Goal: Information Seeking & Learning: Learn about a topic

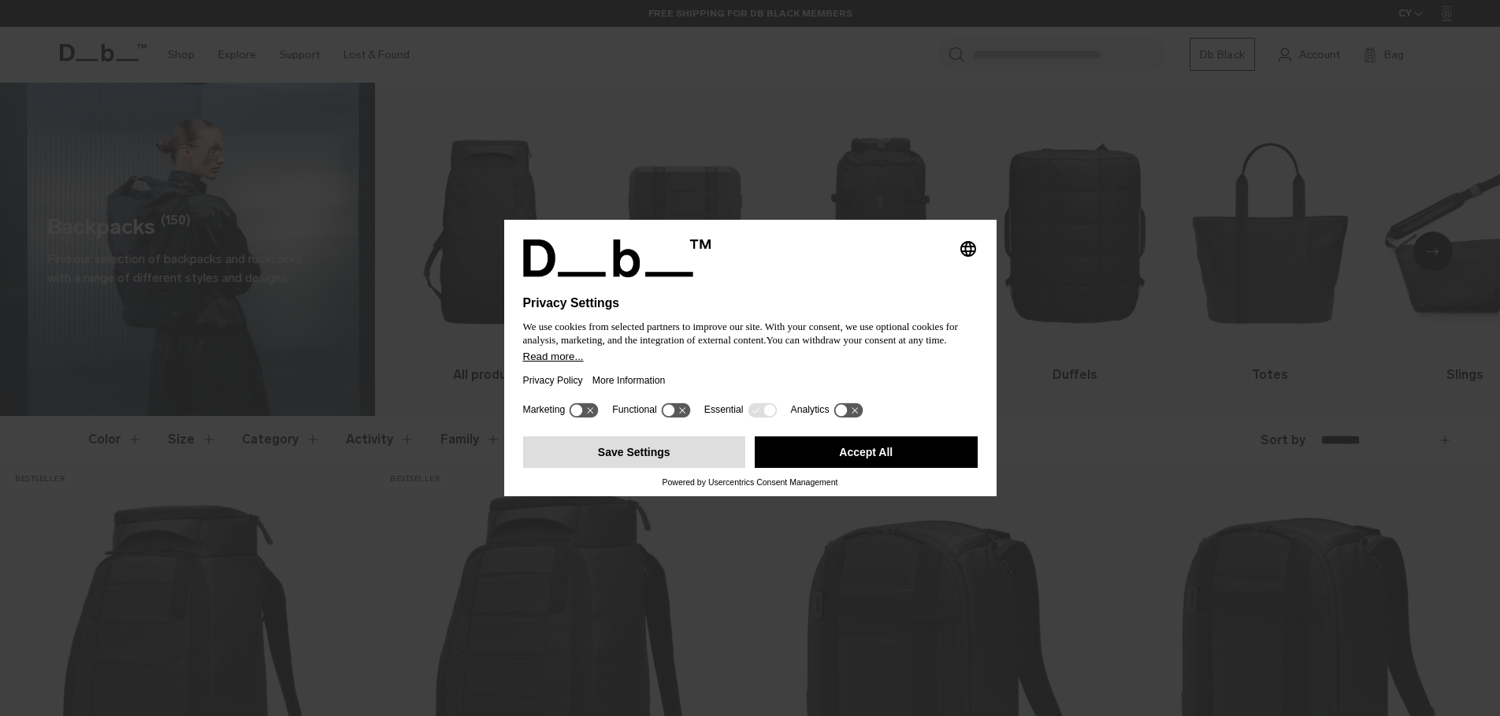
click at [647, 462] on button "Save Settings" at bounding box center [634, 452] width 223 height 32
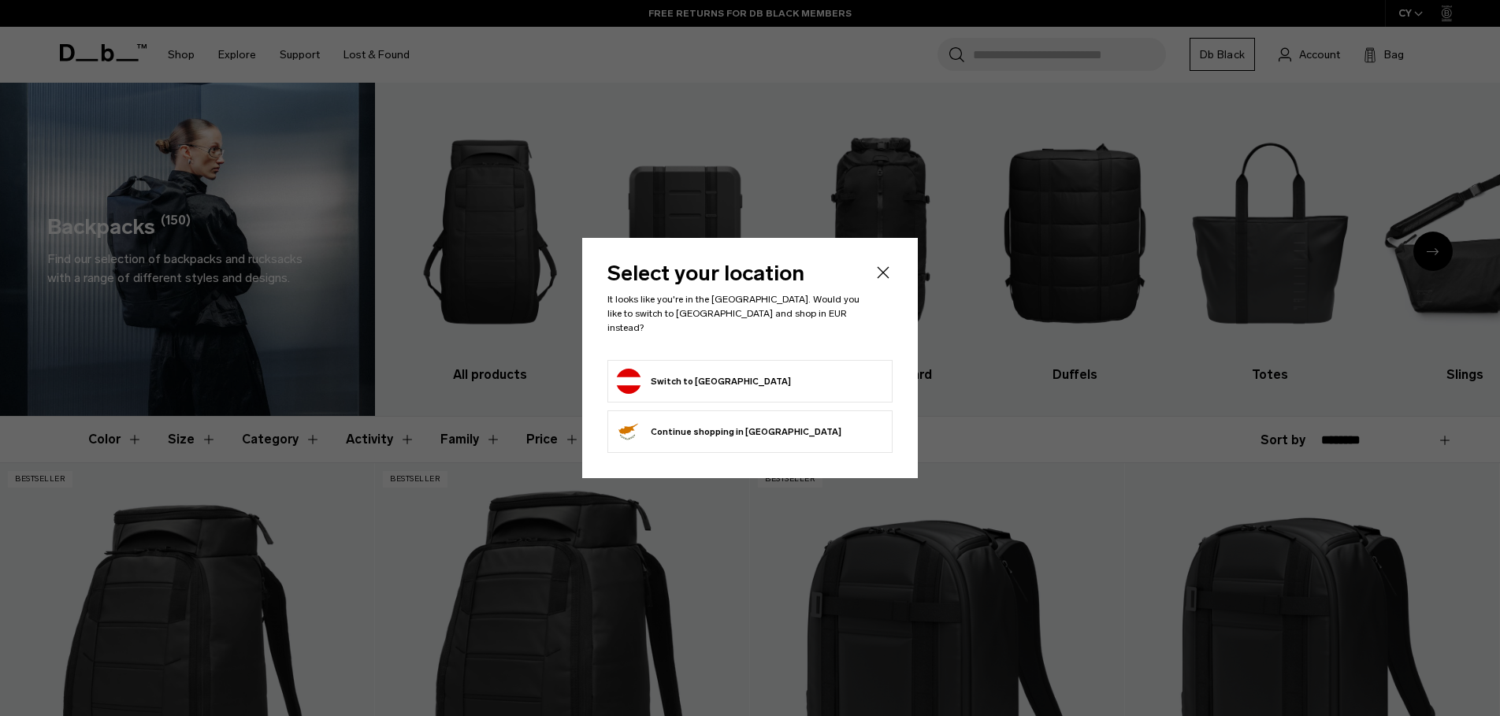
click at [660, 369] on button "Switch to Austria" at bounding box center [703, 381] width 175 height 25
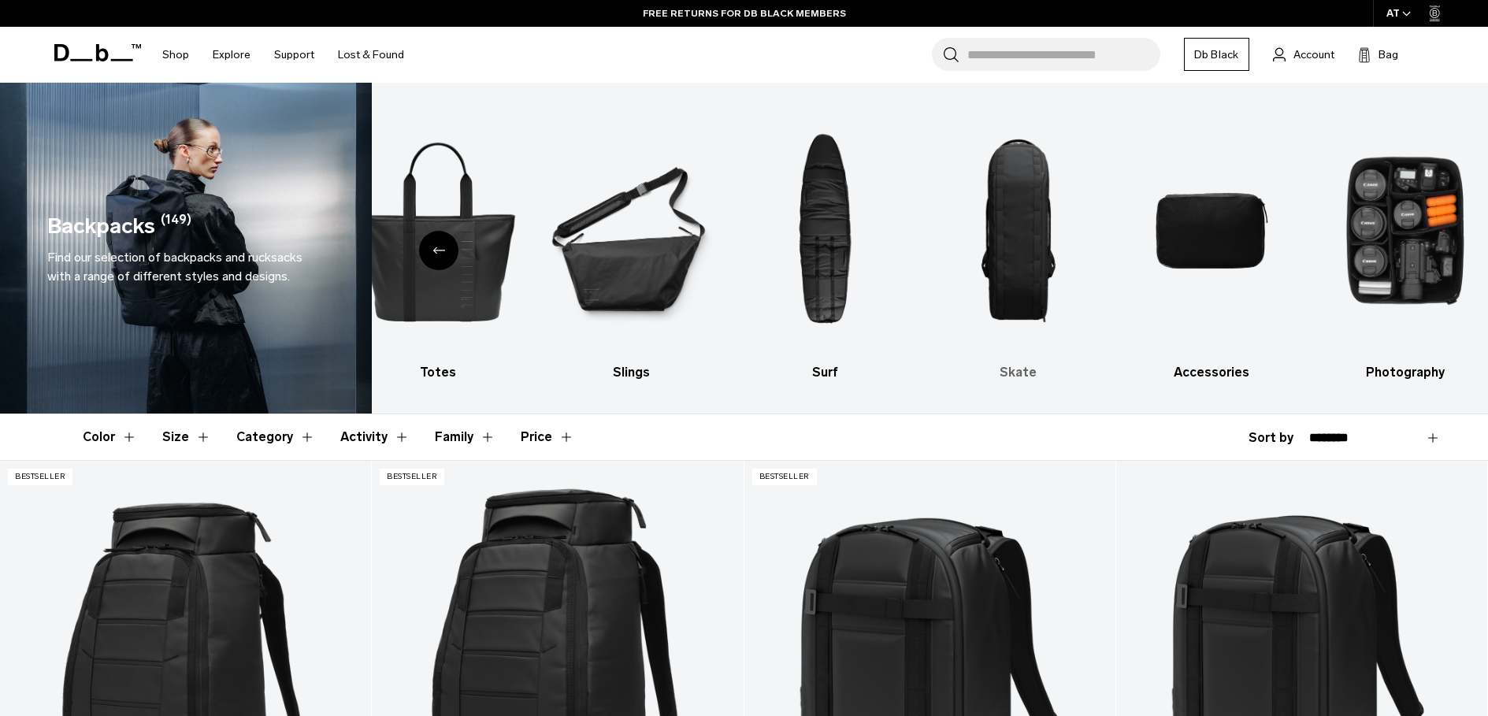
click at [1025, 217] on img "8 / 10" at bounding box center [1019, 230] width 166 height 249
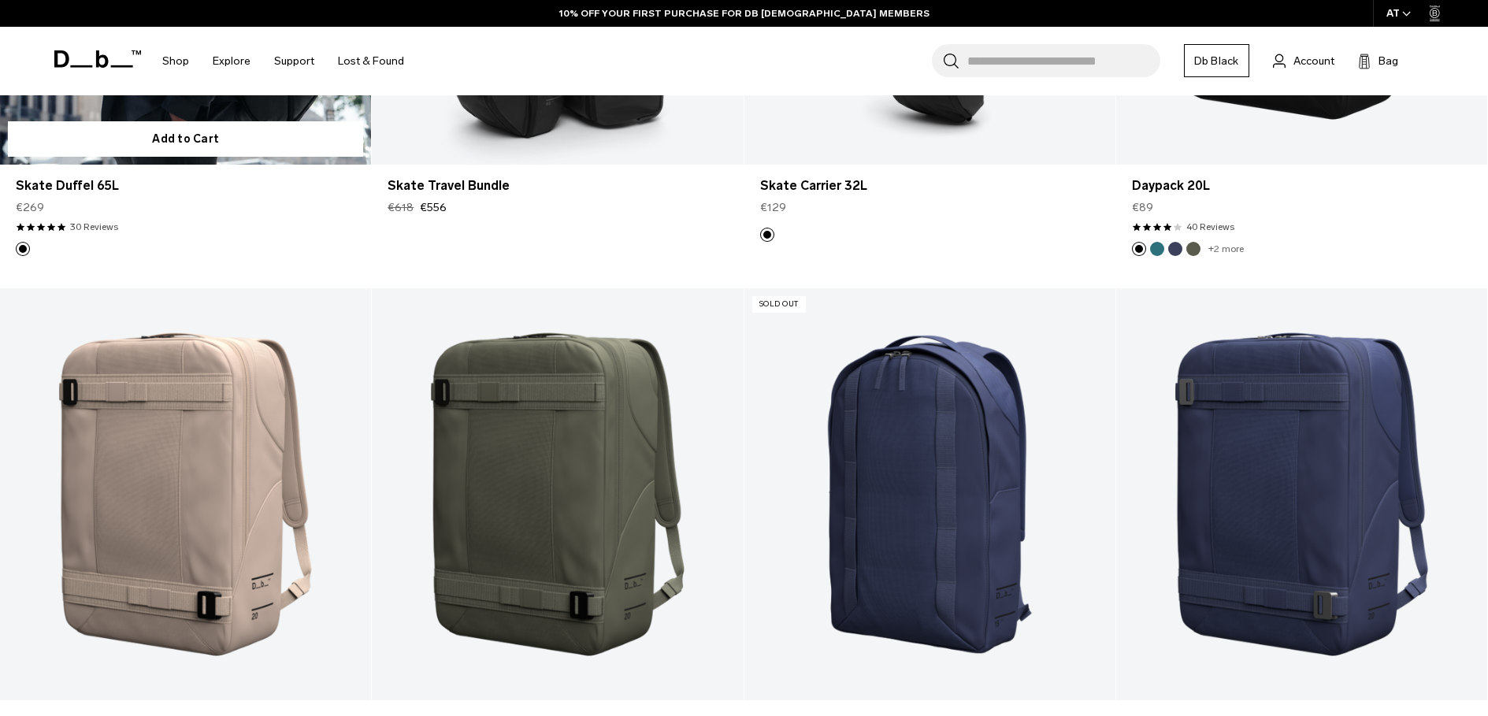
scroll to position [866, 0]
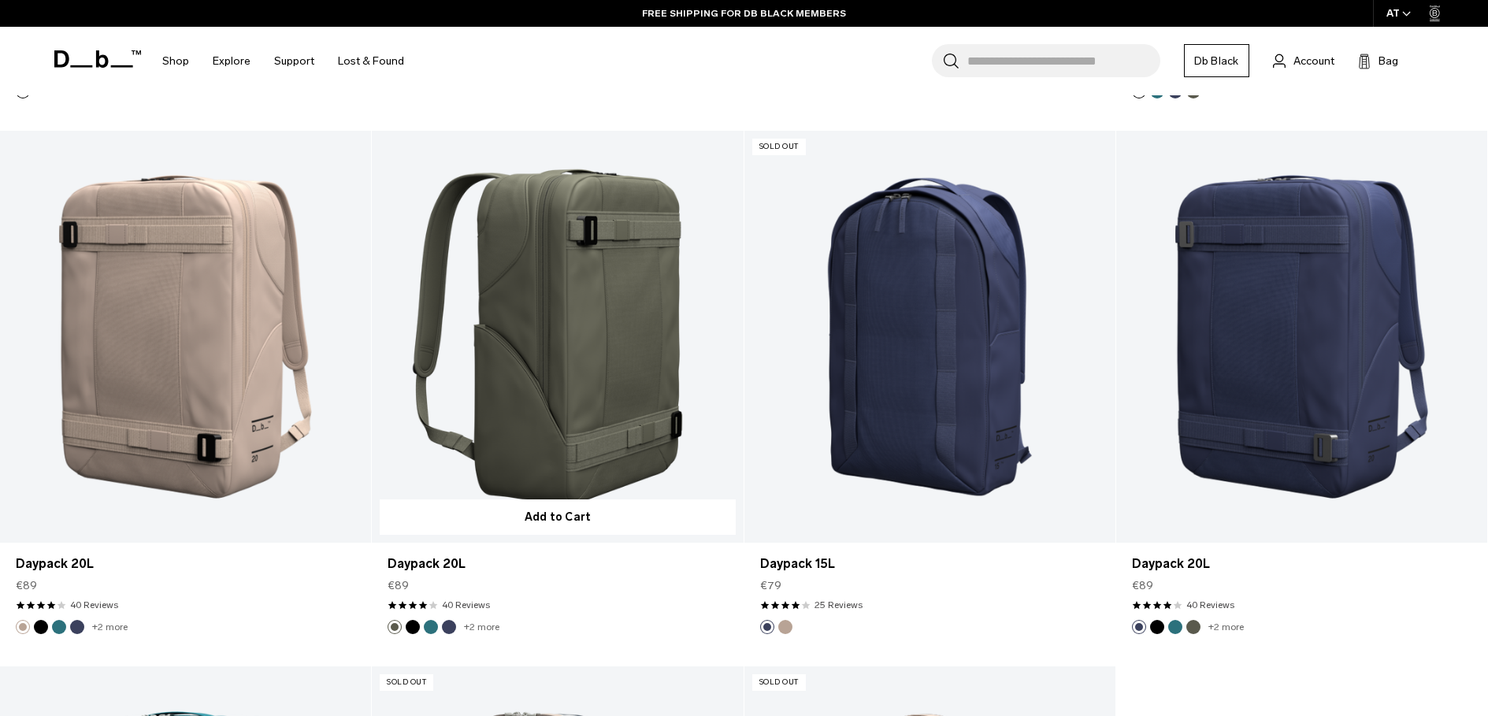
click at [567, 374] on link "Daypack 20L" at bounding box center [557, 337] width 371 height 413
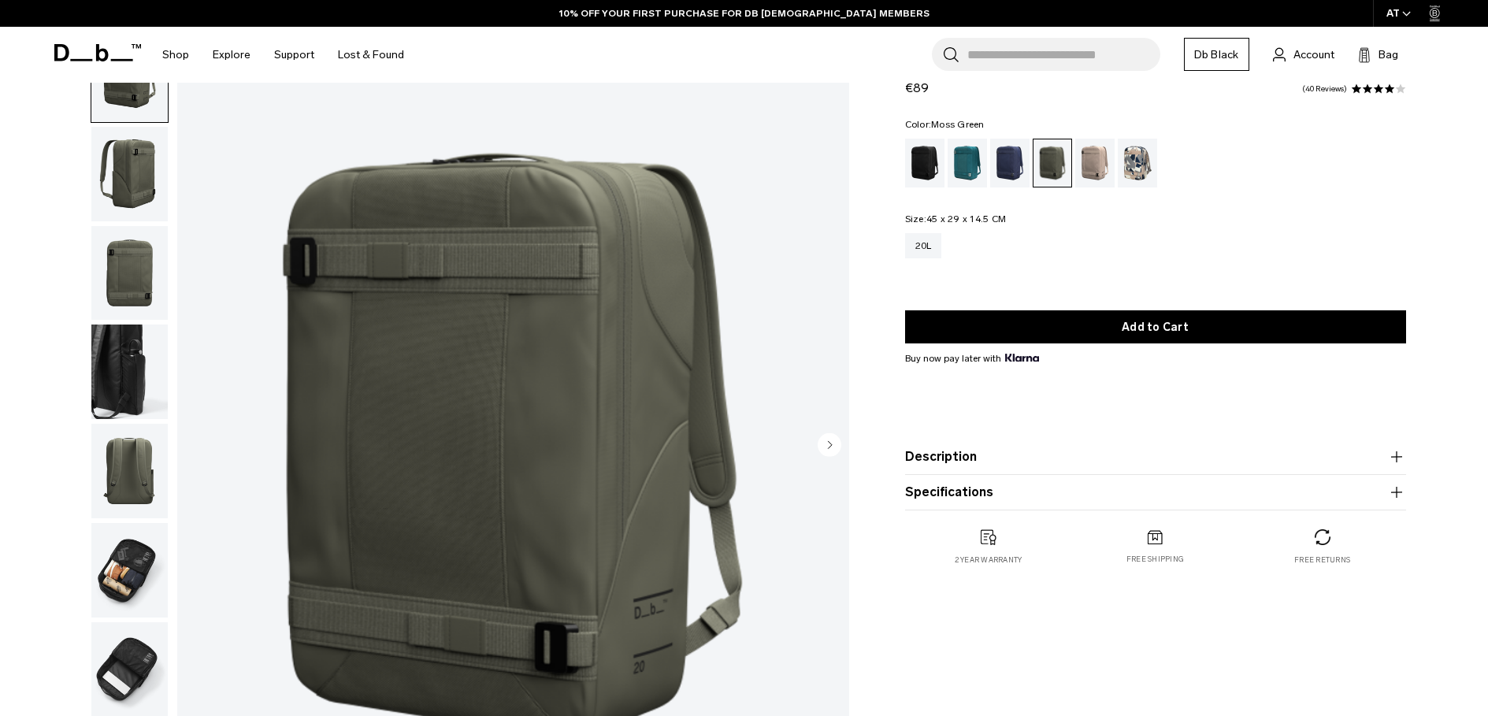
scroll to position [79, 0]
click at [117, 373] on img "button" at bounding box center [129, 372] width 76 height 95
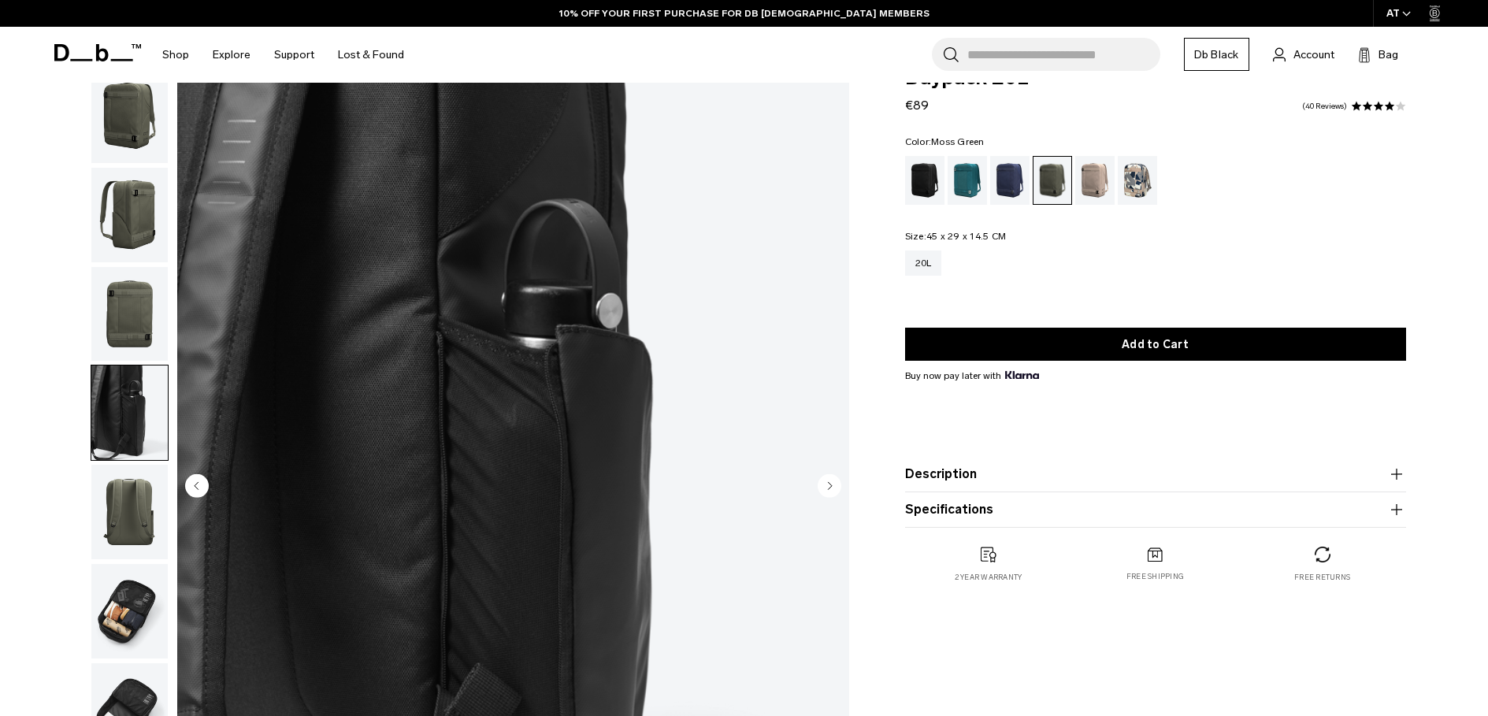
scroll to position [0, 0]
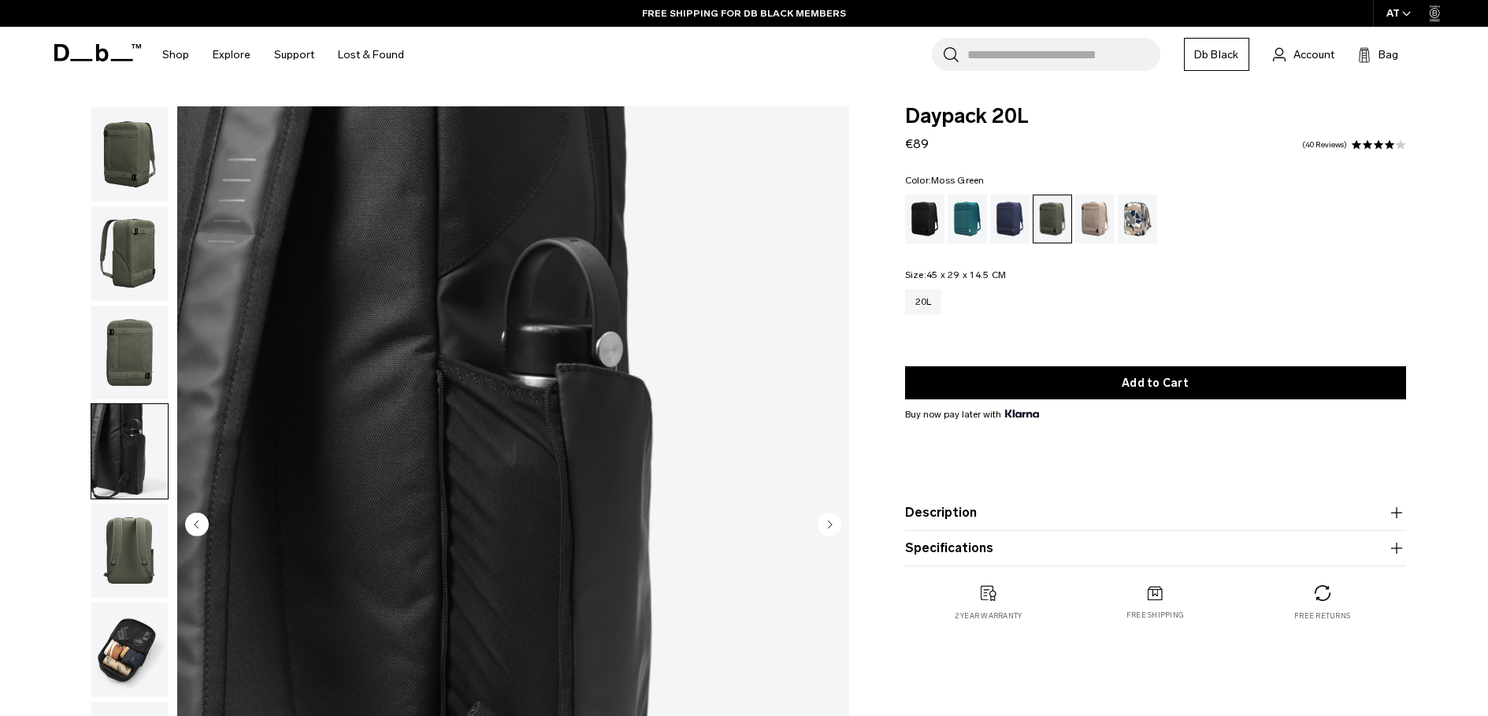
click at [123, 254] on img "button" at bounding box center [129, 253] width 76 height 95
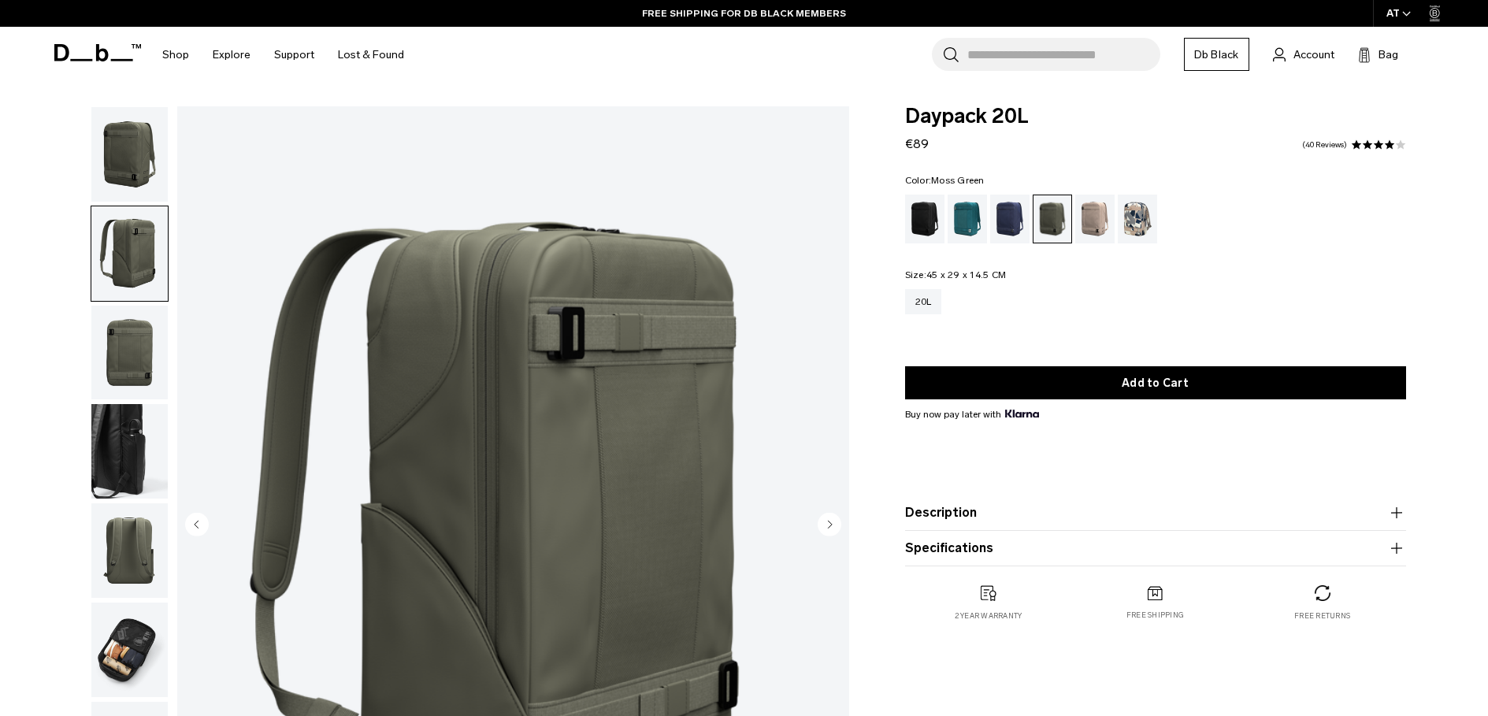
click at [127, 156] on img "button" at bounding box center [129, 154] width 76 height 95
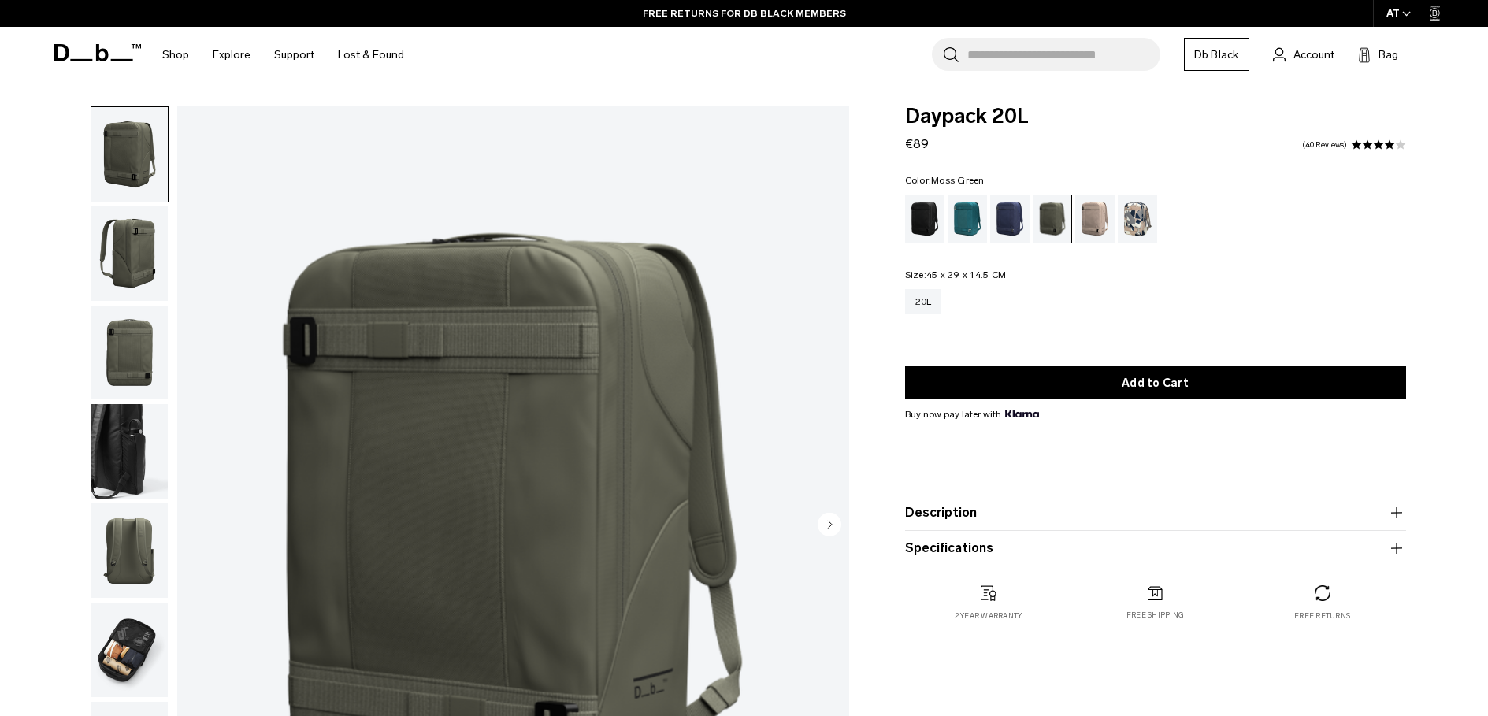
click at [113, 439] on img "button" at bounding box center [129, 451] width 76 height 95
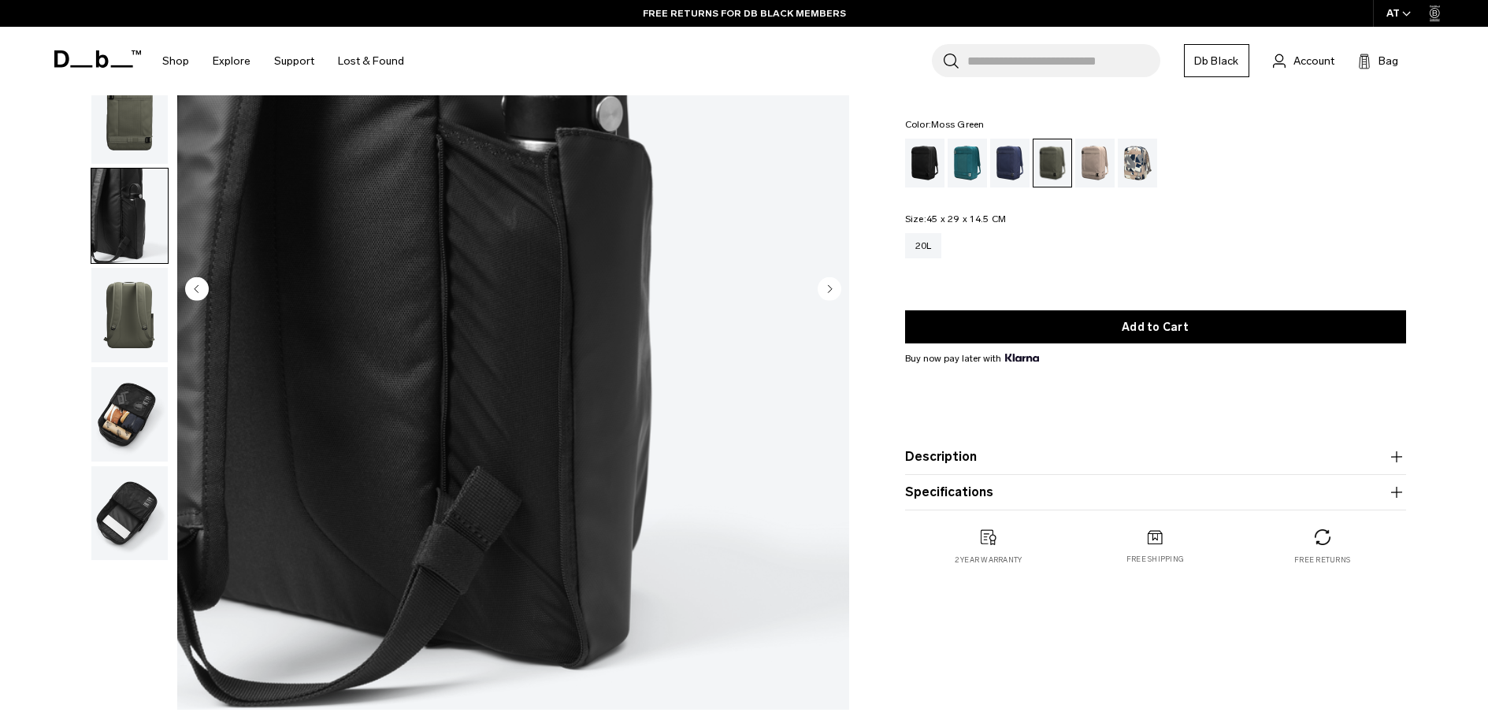
scroll to position [236, 0]
click at [117, 412] on img "button" at bounding box center [129, 413] width 76 height 95
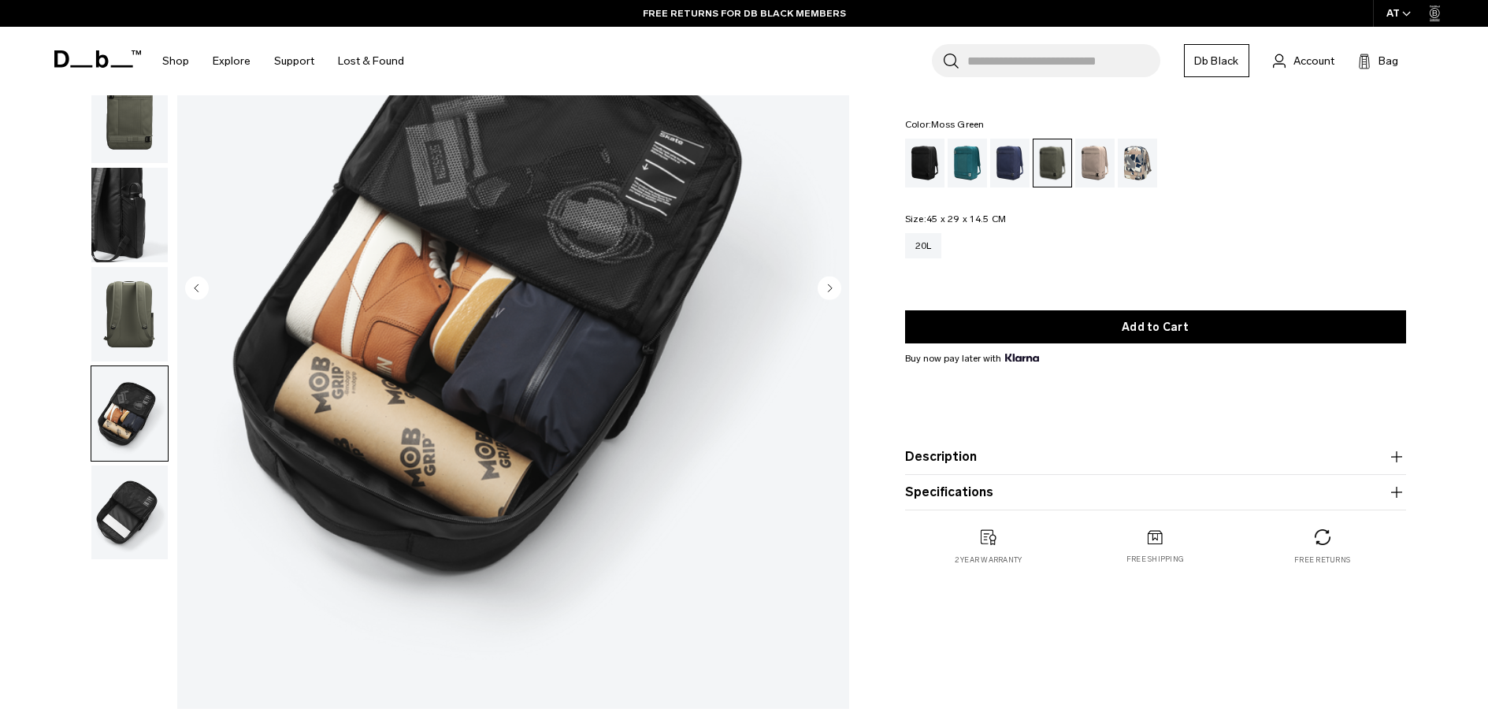
click at [126, 487] on img "button" at bounding box center [129, 512] width 76 height 95
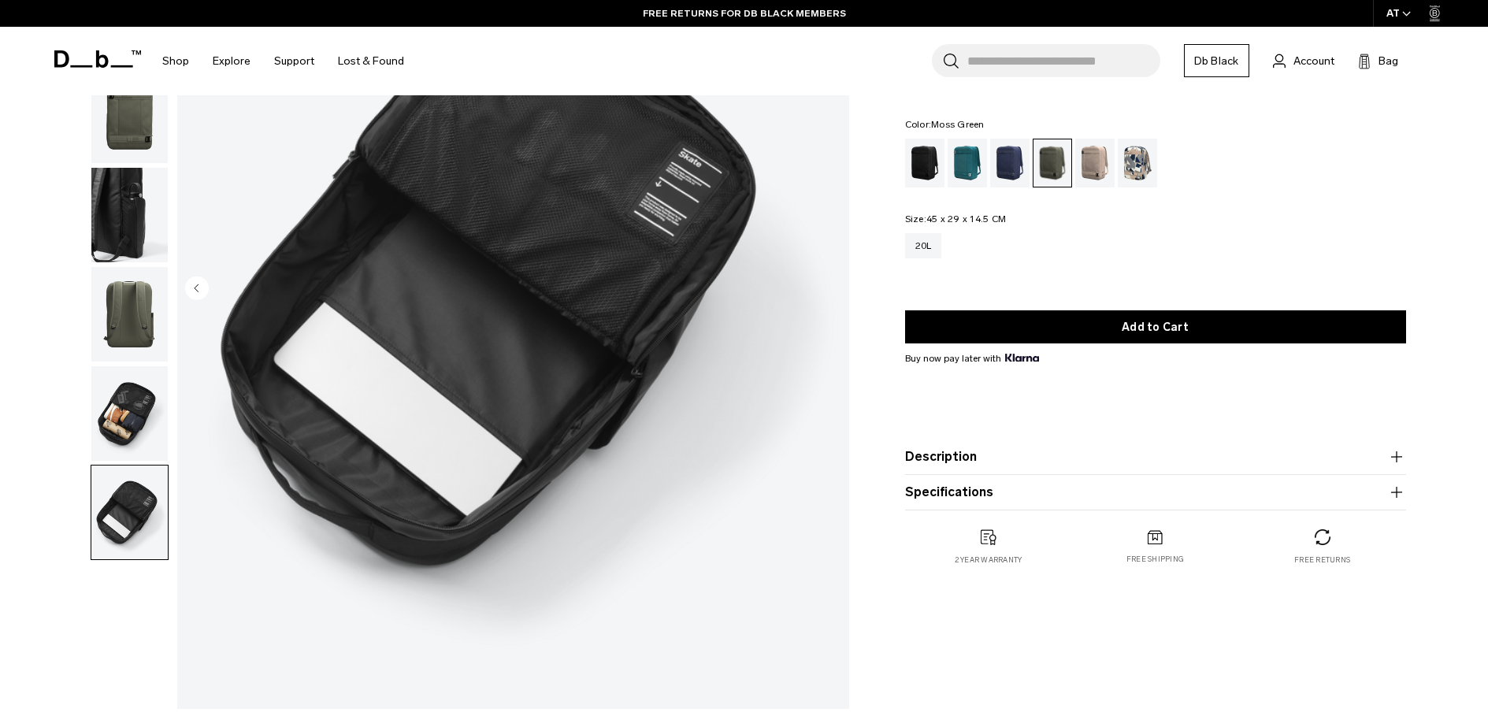
click at [126, 437] on img "button" at bounding box center [129, 413] width 76 height 95
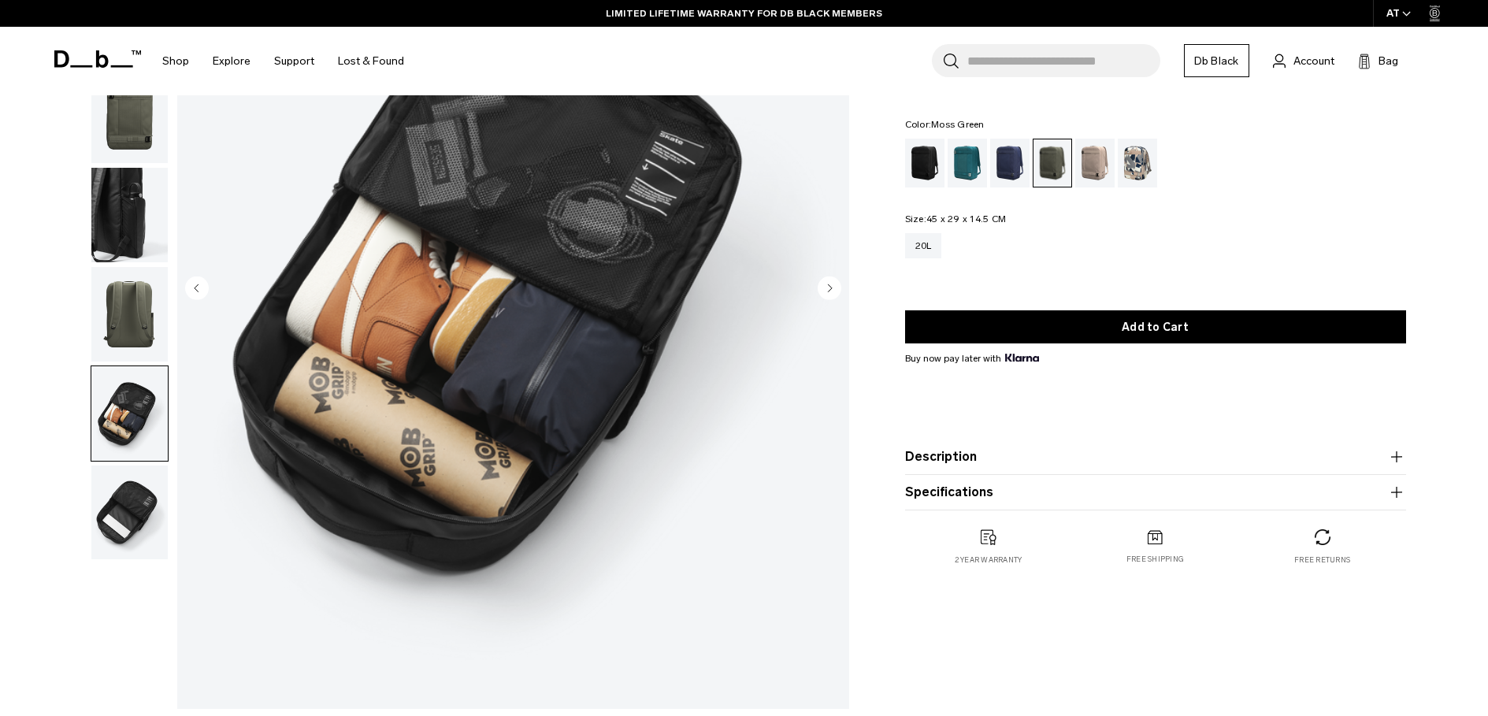
click at [123, 321] on img "button" at bounding box center [129, 314] width 76 height 95
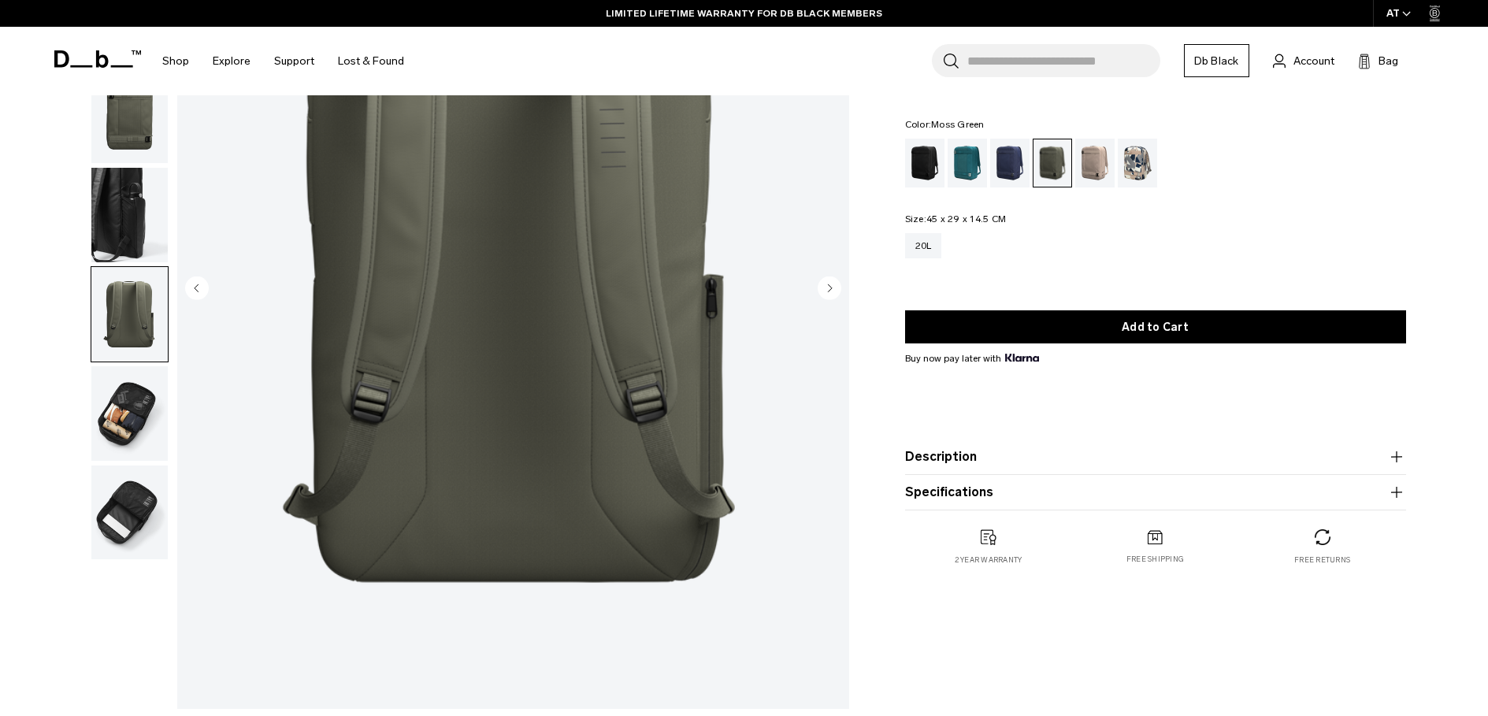
click at [122, 224] on img "button" at bounding box center [129, 215] width 76 height 95
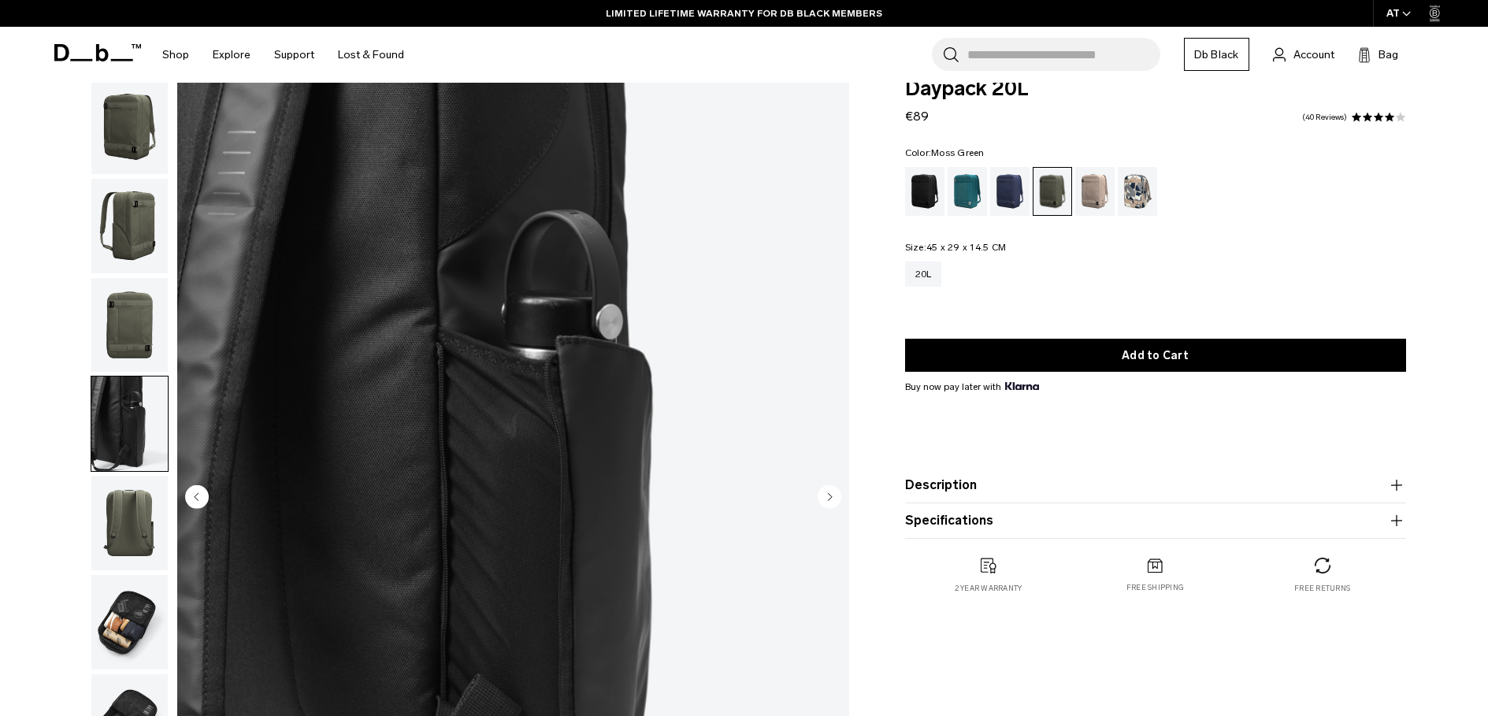
scroll to position [0, 0]
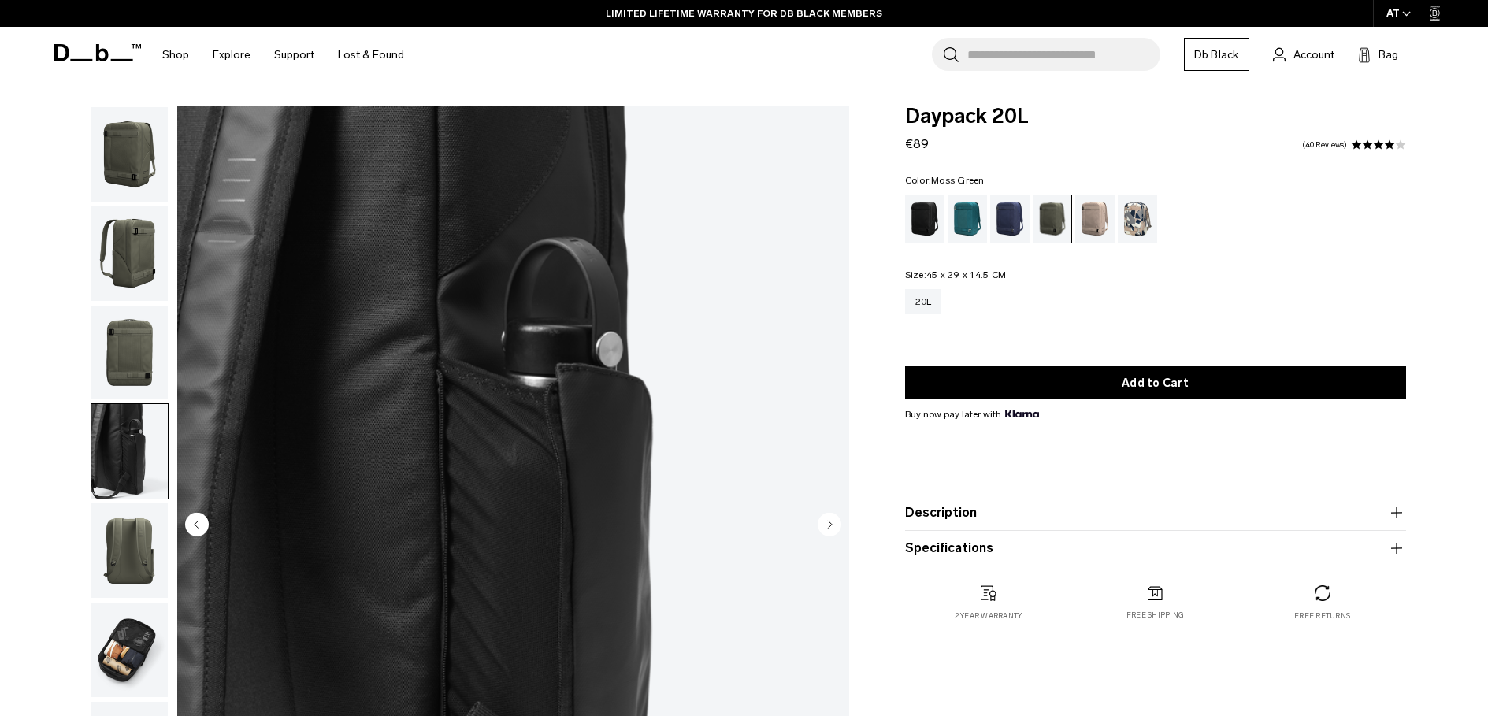
click at [128, 145] on img "button" at bounding box center [129, 154] width 76 height 95
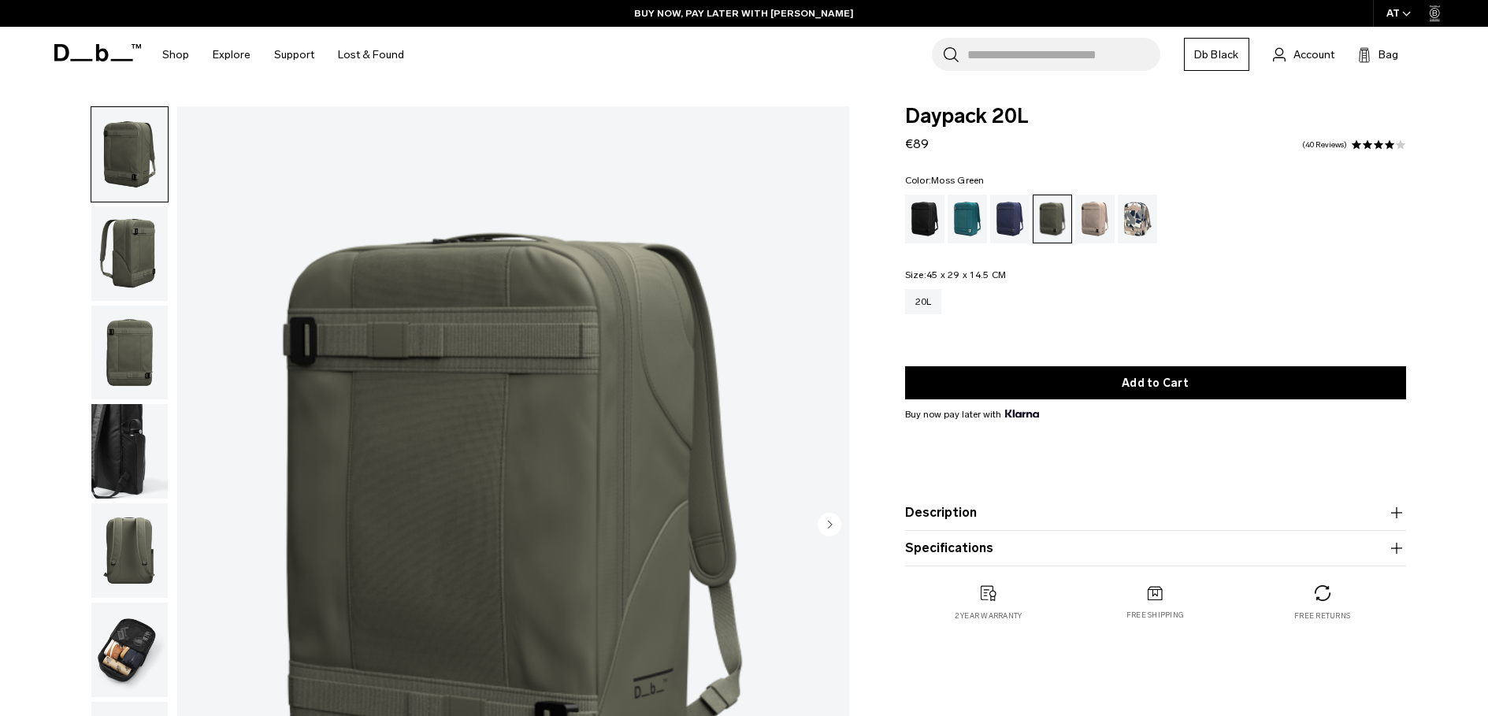
click at [135, 254] on img "button" at bounding box center [129, 253] width 76 height 95
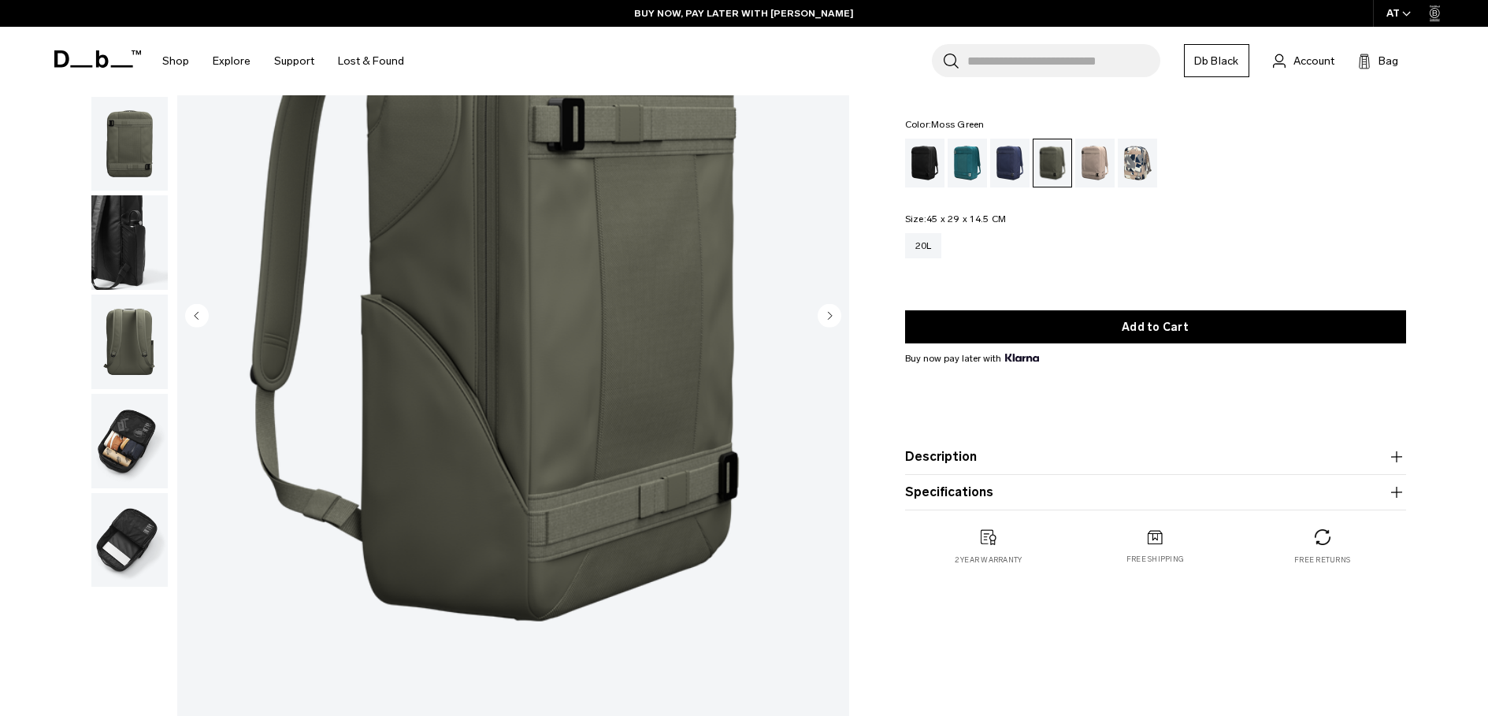
scroll to position [236, 0]
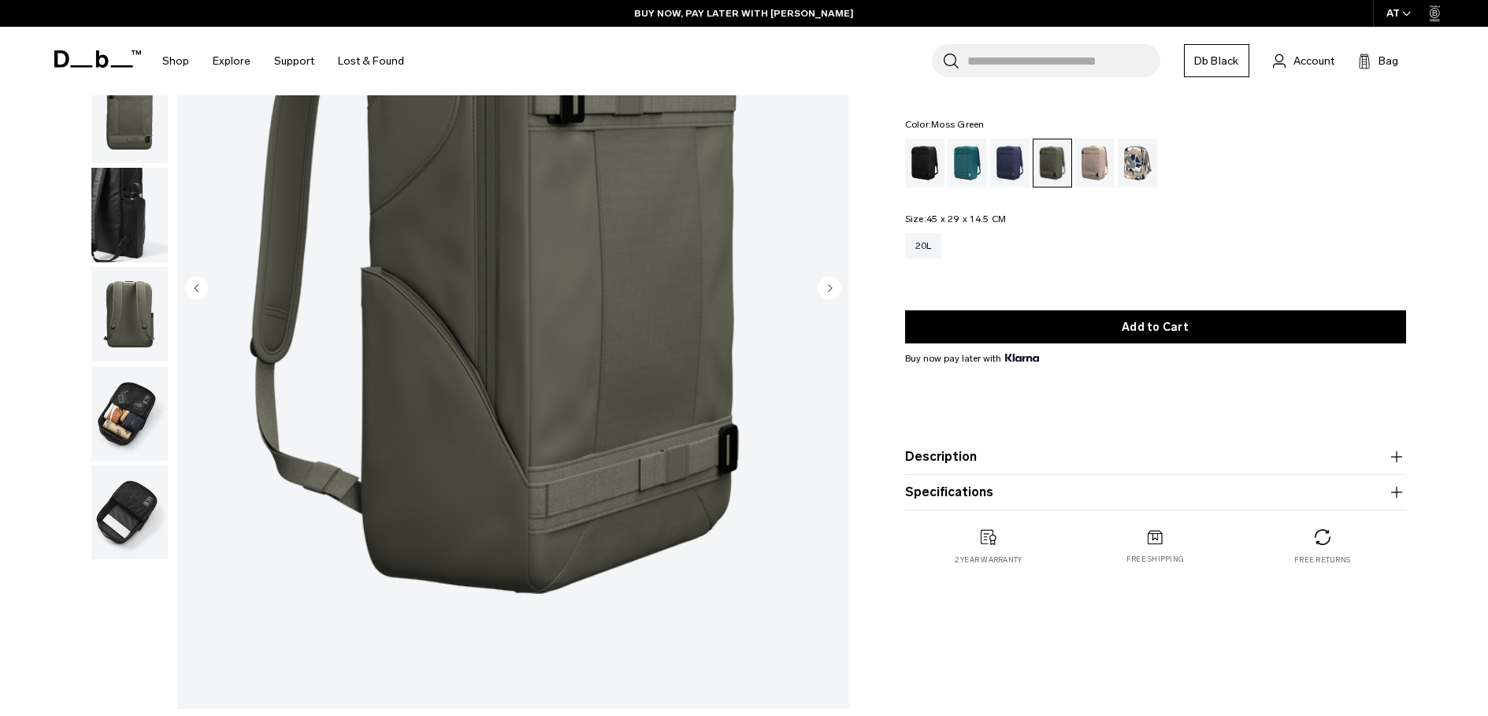
click at [121, 327] on img "button" at bounding box center [129, 314] width 76 height 95
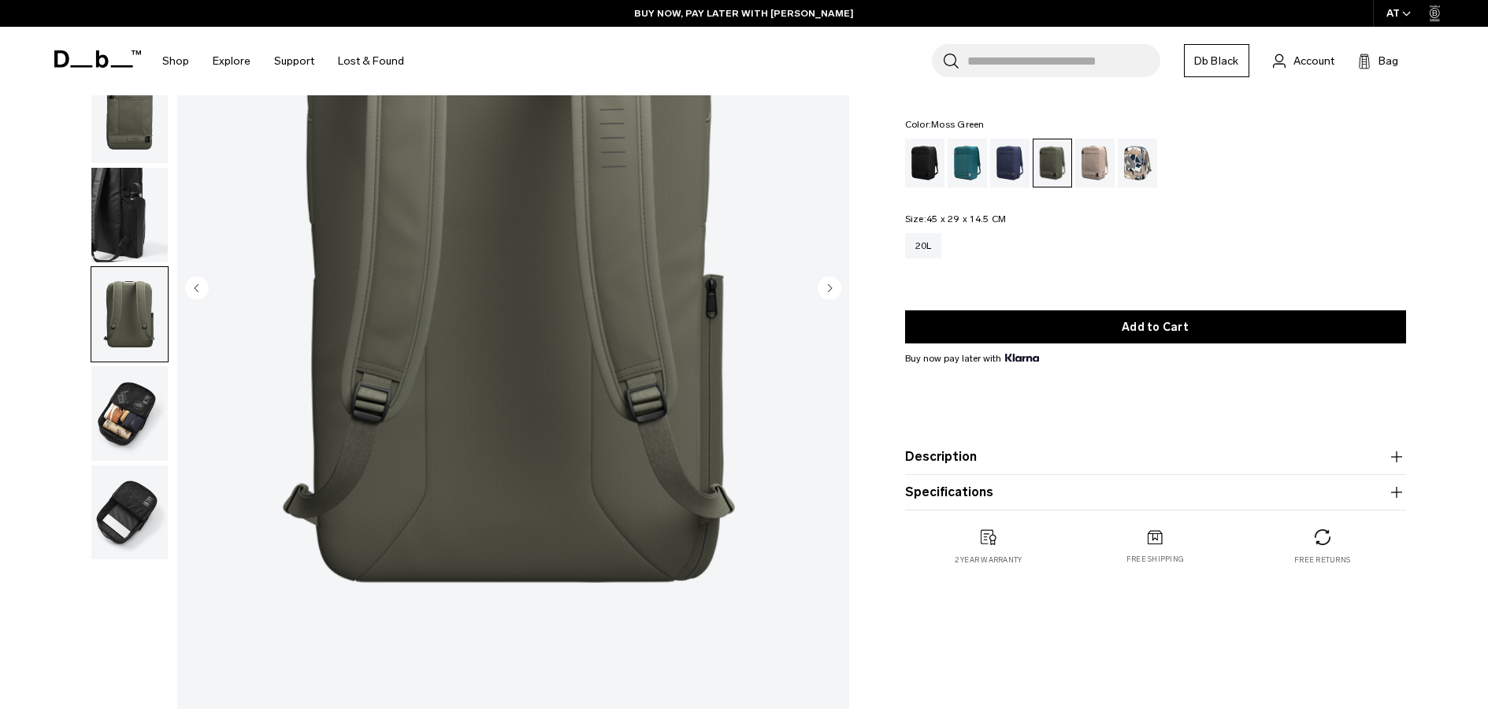
click at [123, 405] on img "button" at bounding box center [129, 413] width 76 height 95
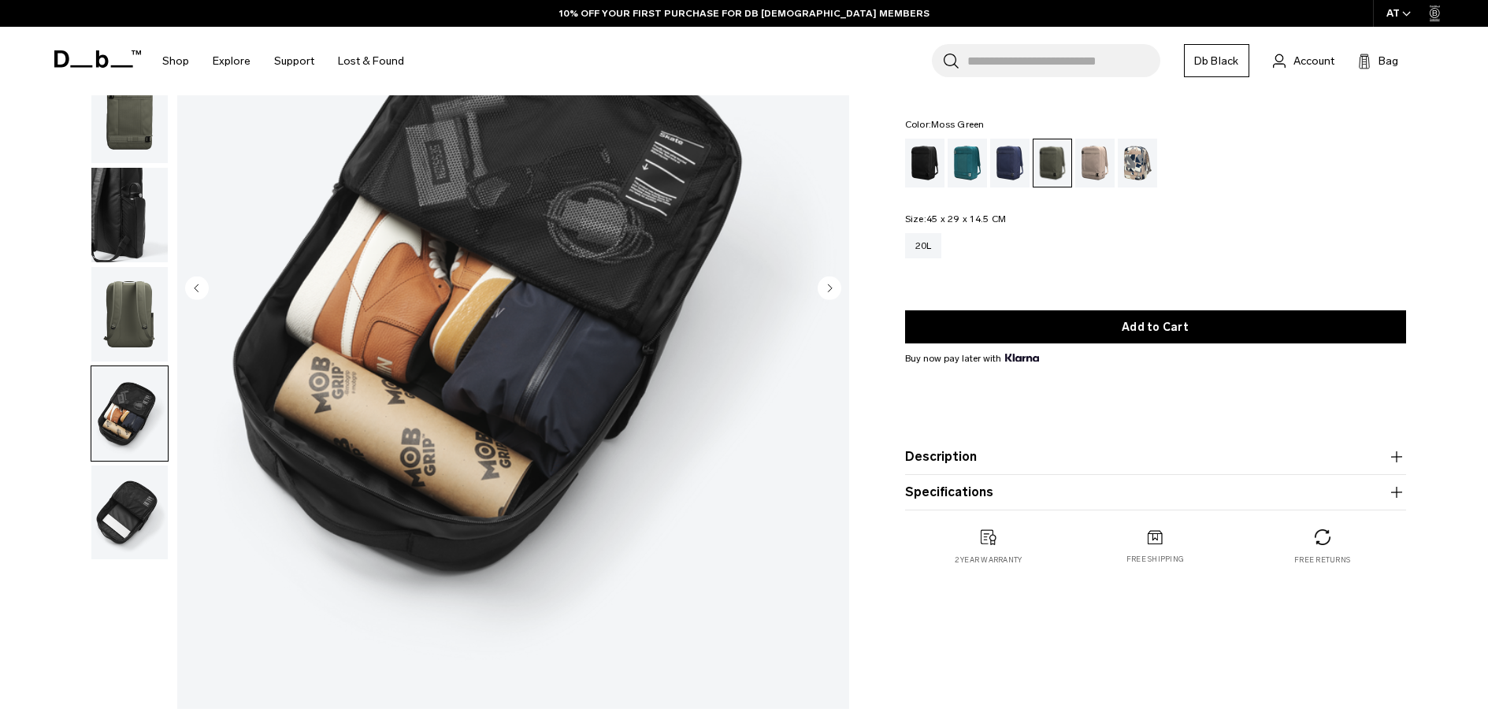
click at [114, 504] on img "button" at bounding box center [129, 512] width 76 height 95
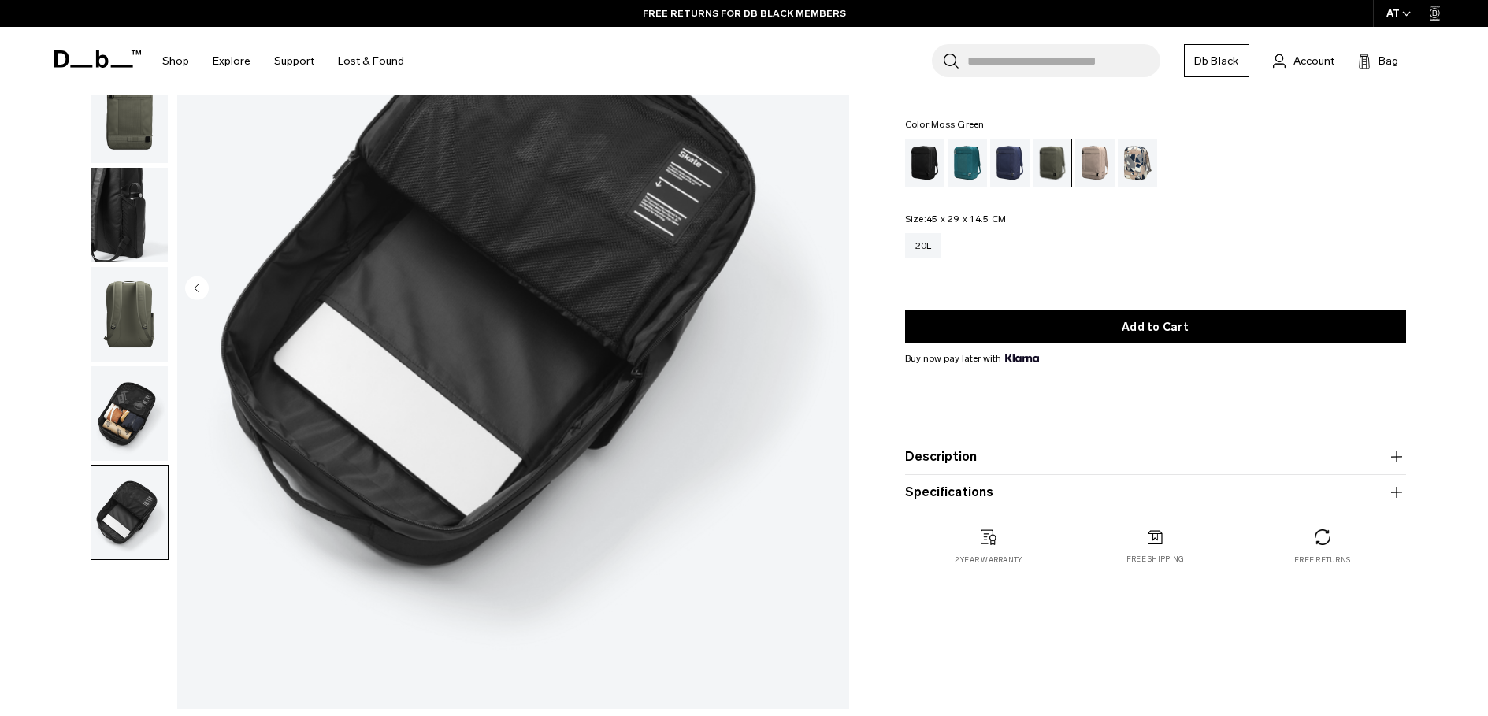
click at [141, 425] on img "button" at bounding box center [129, 413] width 76 height 95
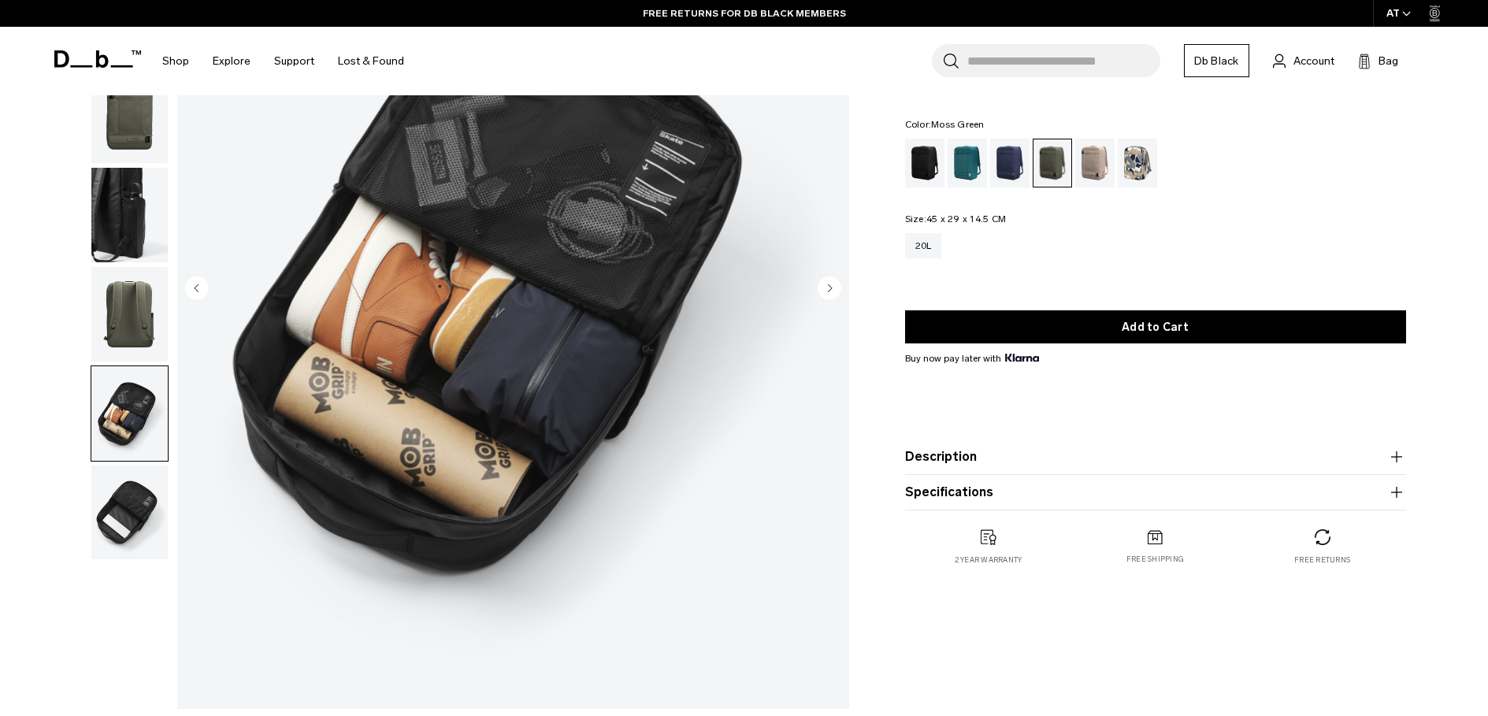
click at [112, 311] on img "button" at bounding box center [129, 314] width 76 height 95
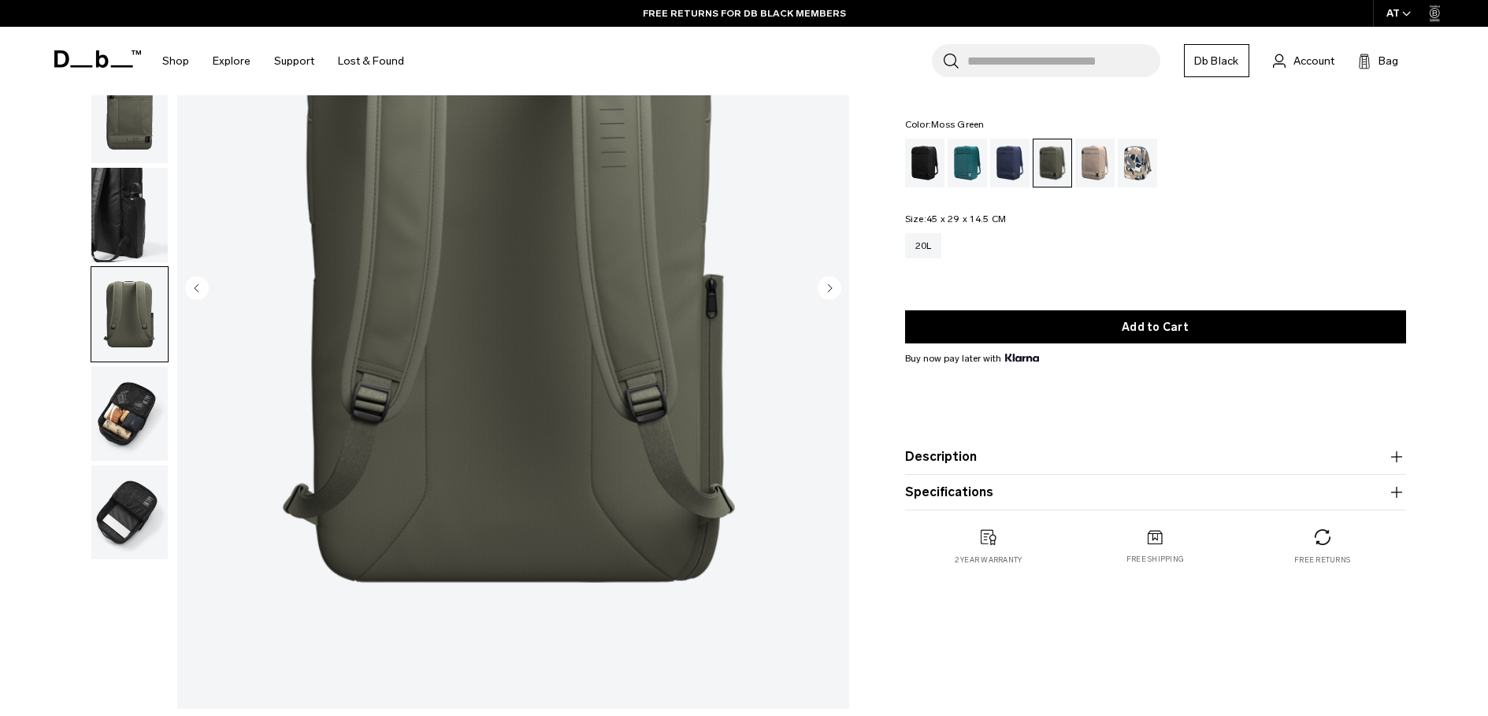
click at [122, 198] on img "button" at bounding box center [129, 215] width 76 height 95
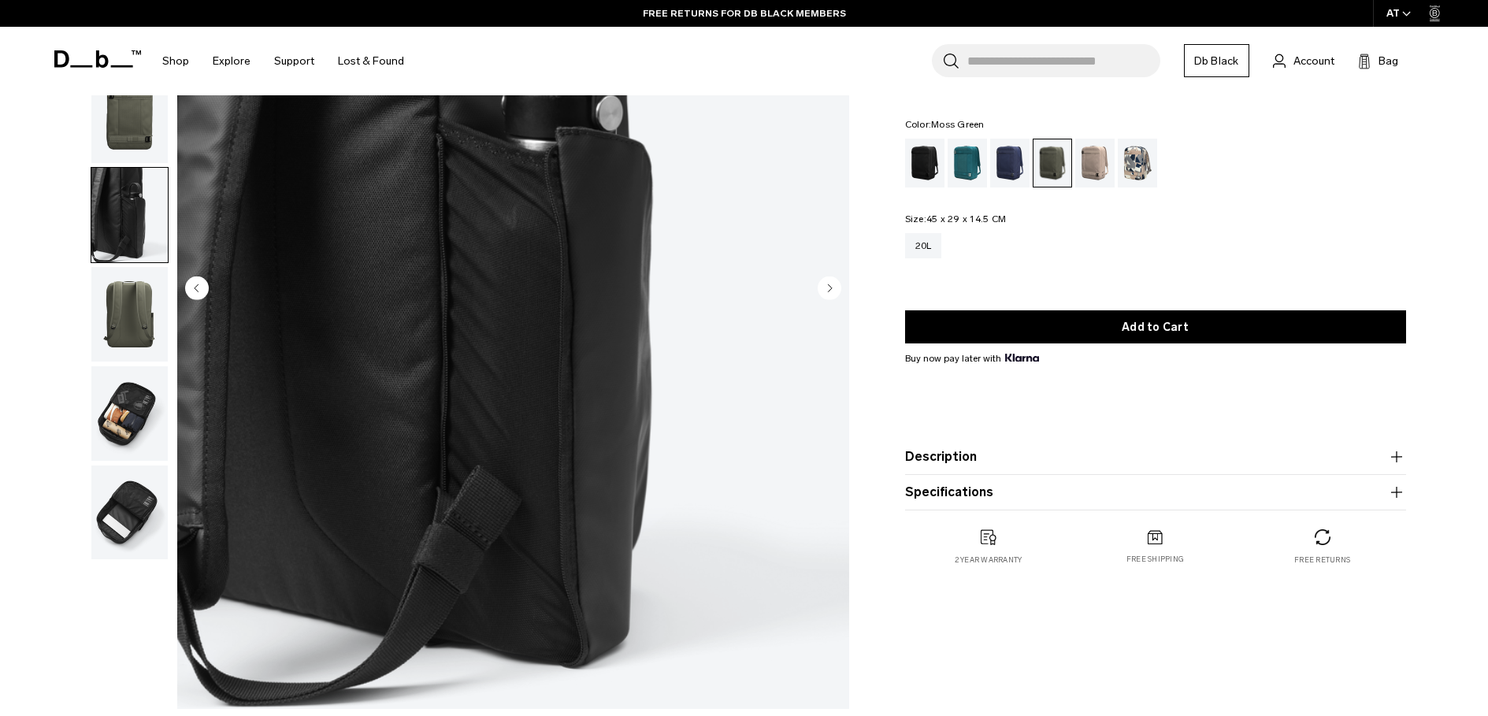
click at [112, 100] on img "button" at bounding box center [129, 116] width 76 height 95
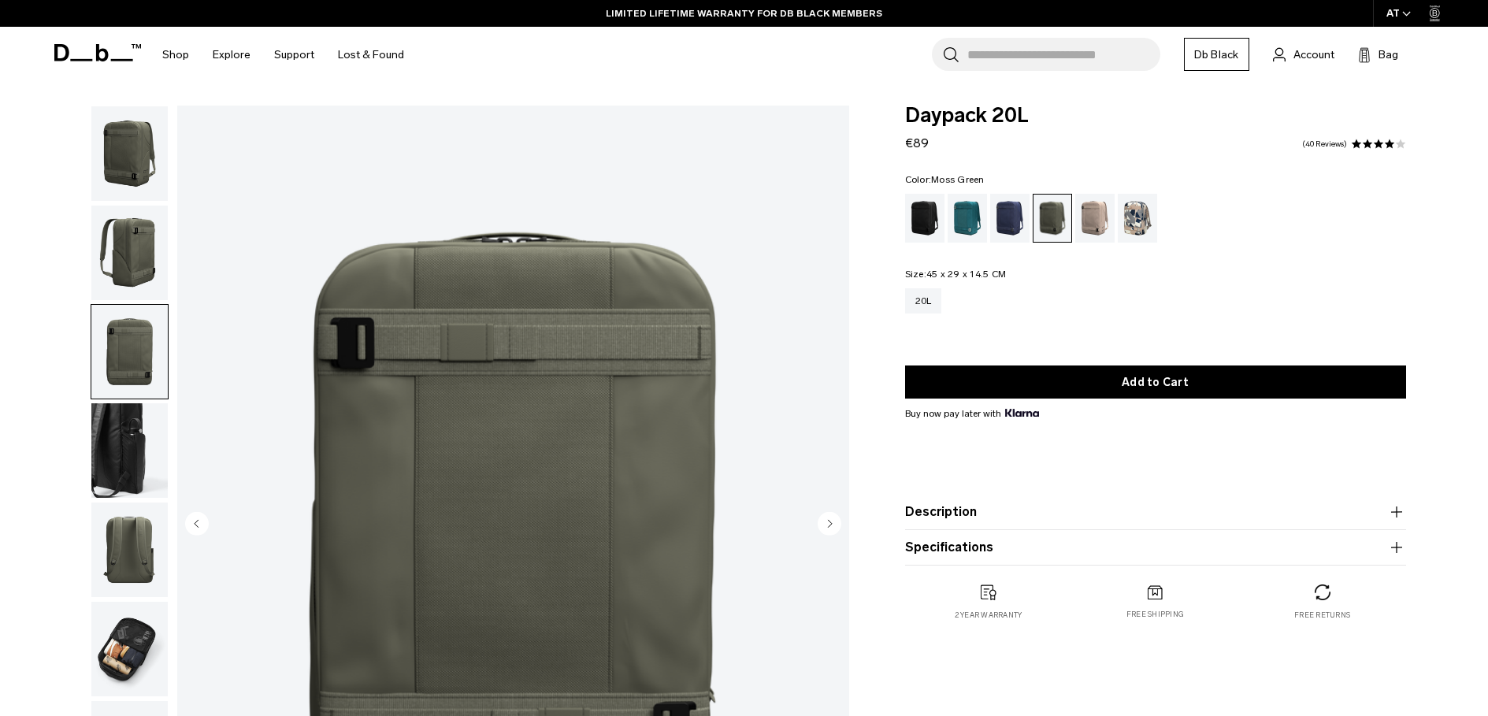
scroll to position [0, 0]
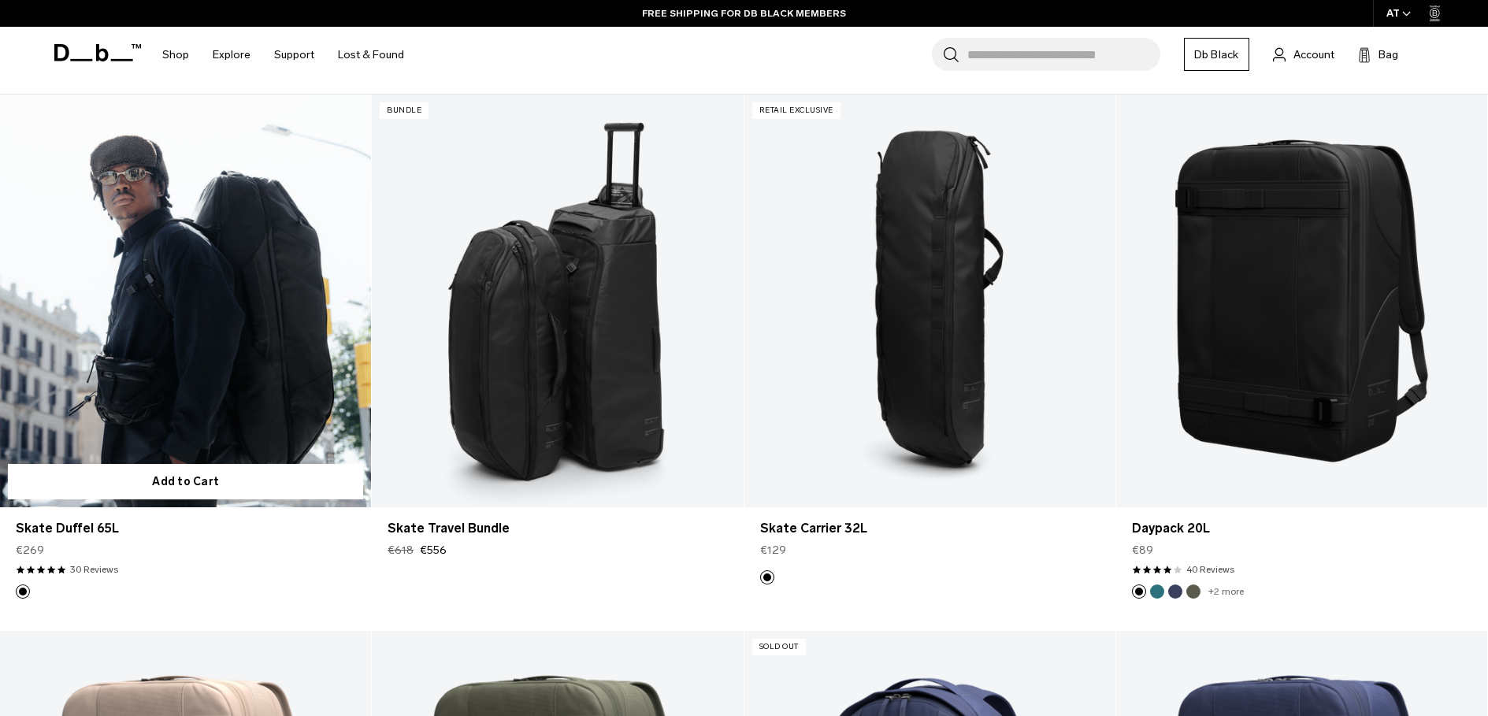
scroll to position [394, 0]
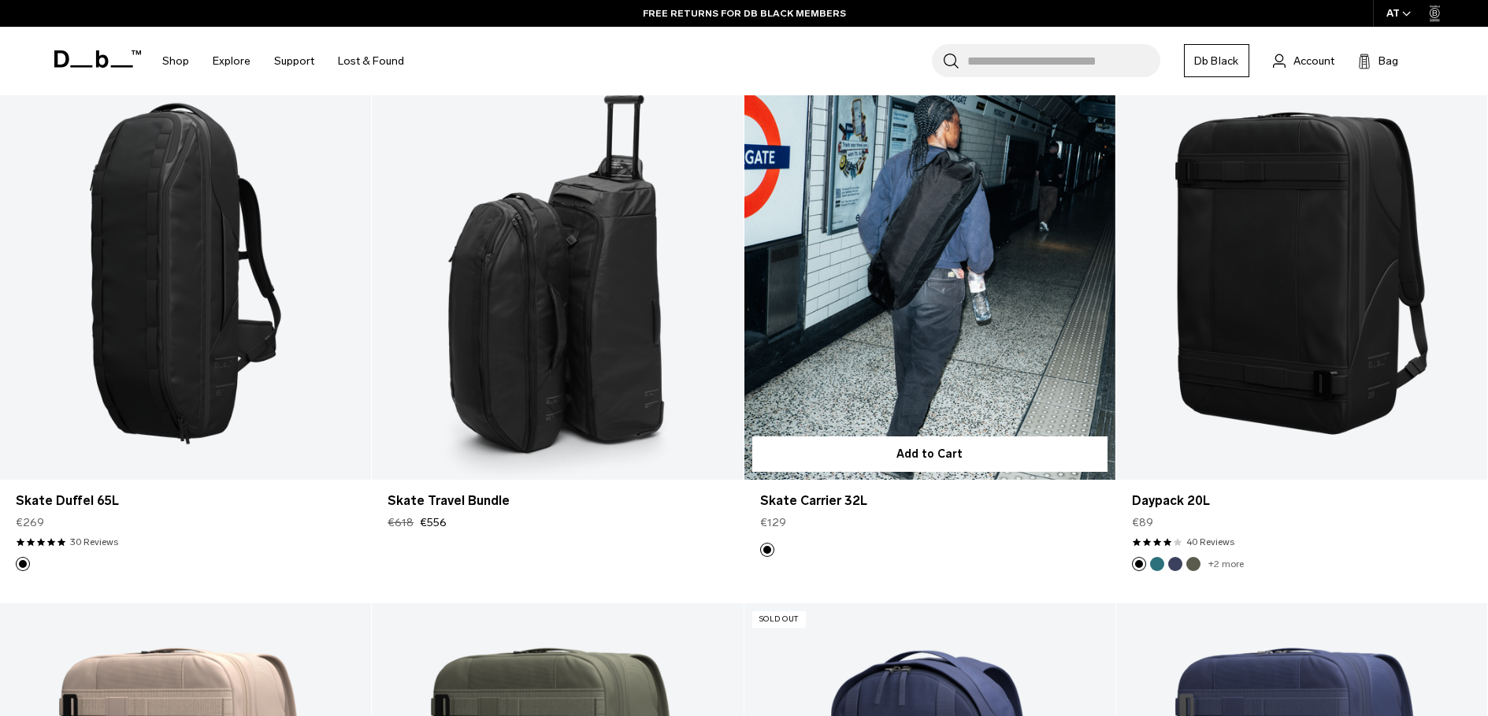
click at [941, 239] on link "Skate Carrier 32L" at bounding box center [929, 273] width 371 height 413
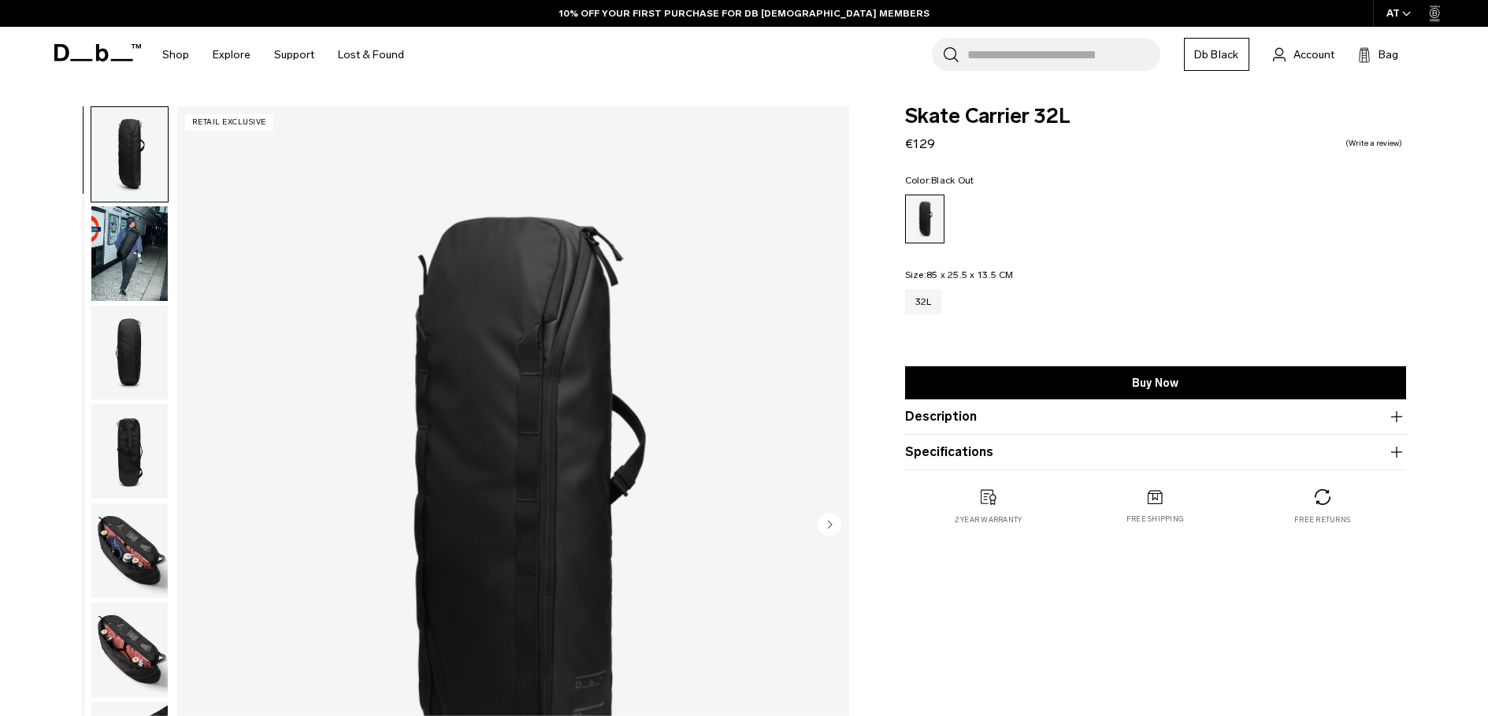
click at [140, 250] on img "button" at bounding box center [129, 253] width 76 height 95
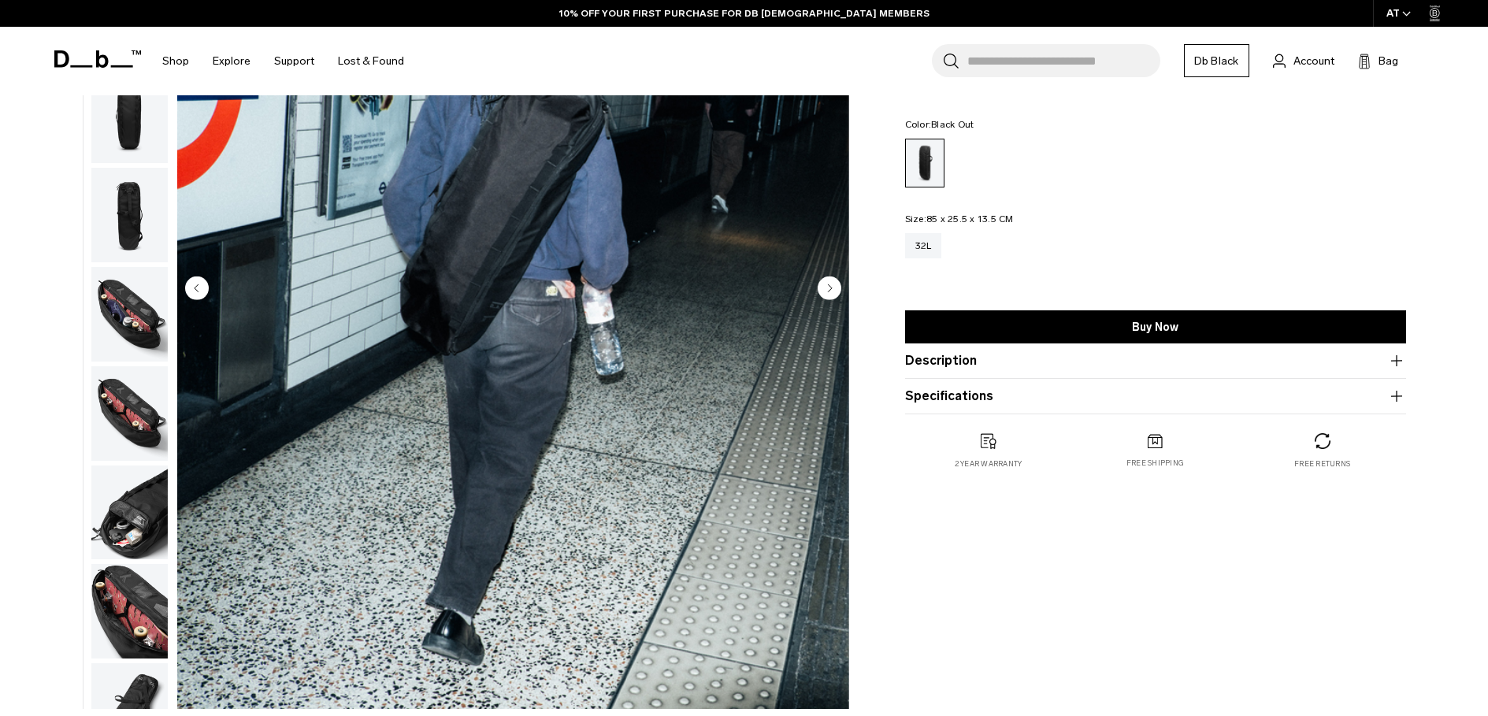
click at [131, 319] on img "button" at bounding box center [129, 314] width 76 height 95
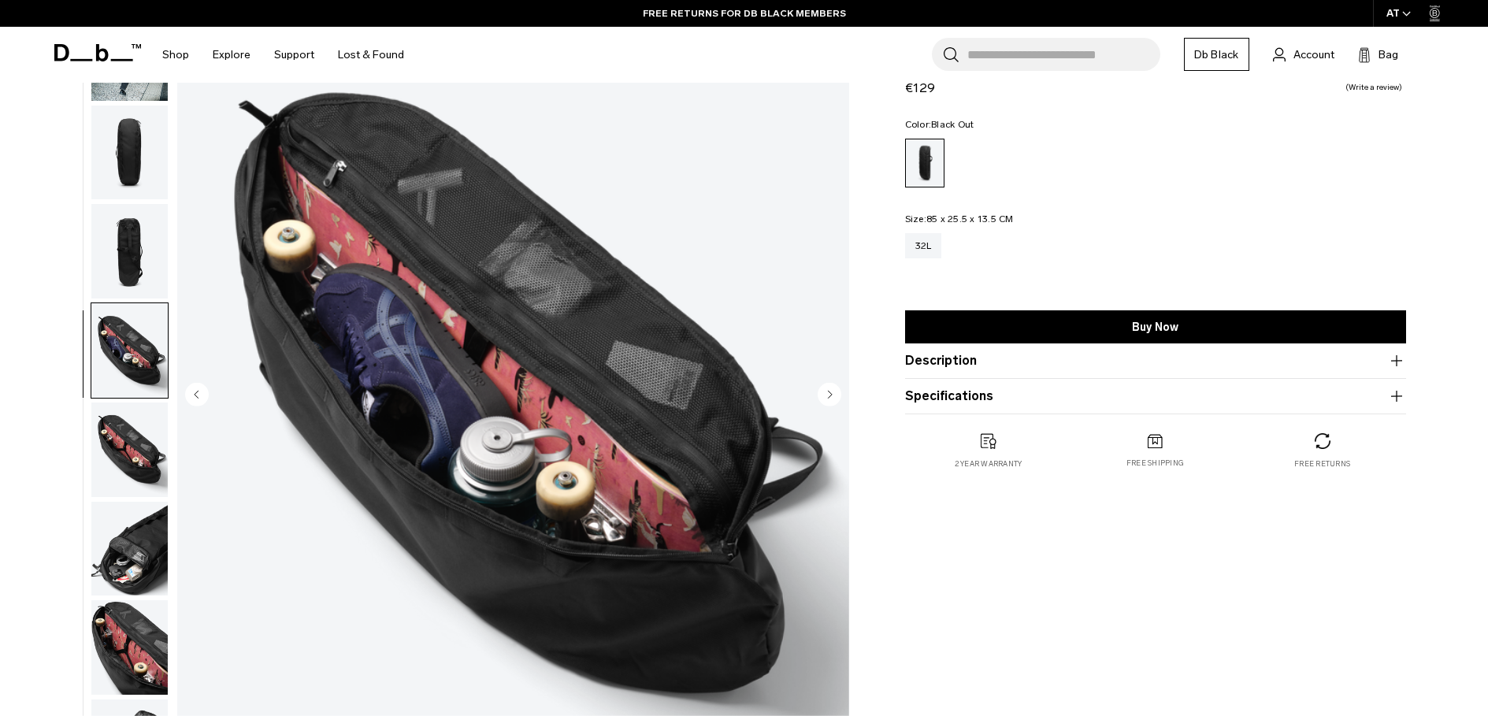
scroll to position [158, 0]
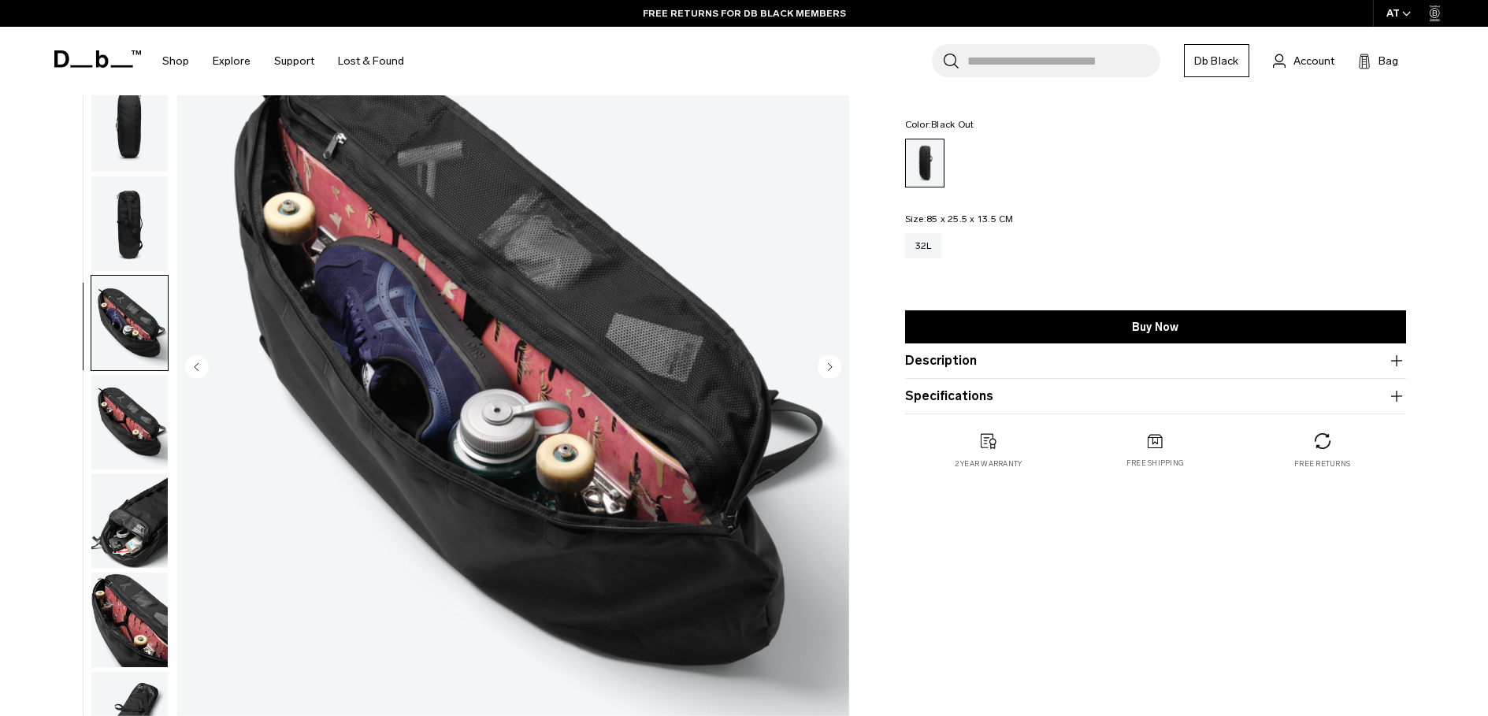
click at [156, 510] on img "button" at bounding box center [129, 521] width 76 height 95
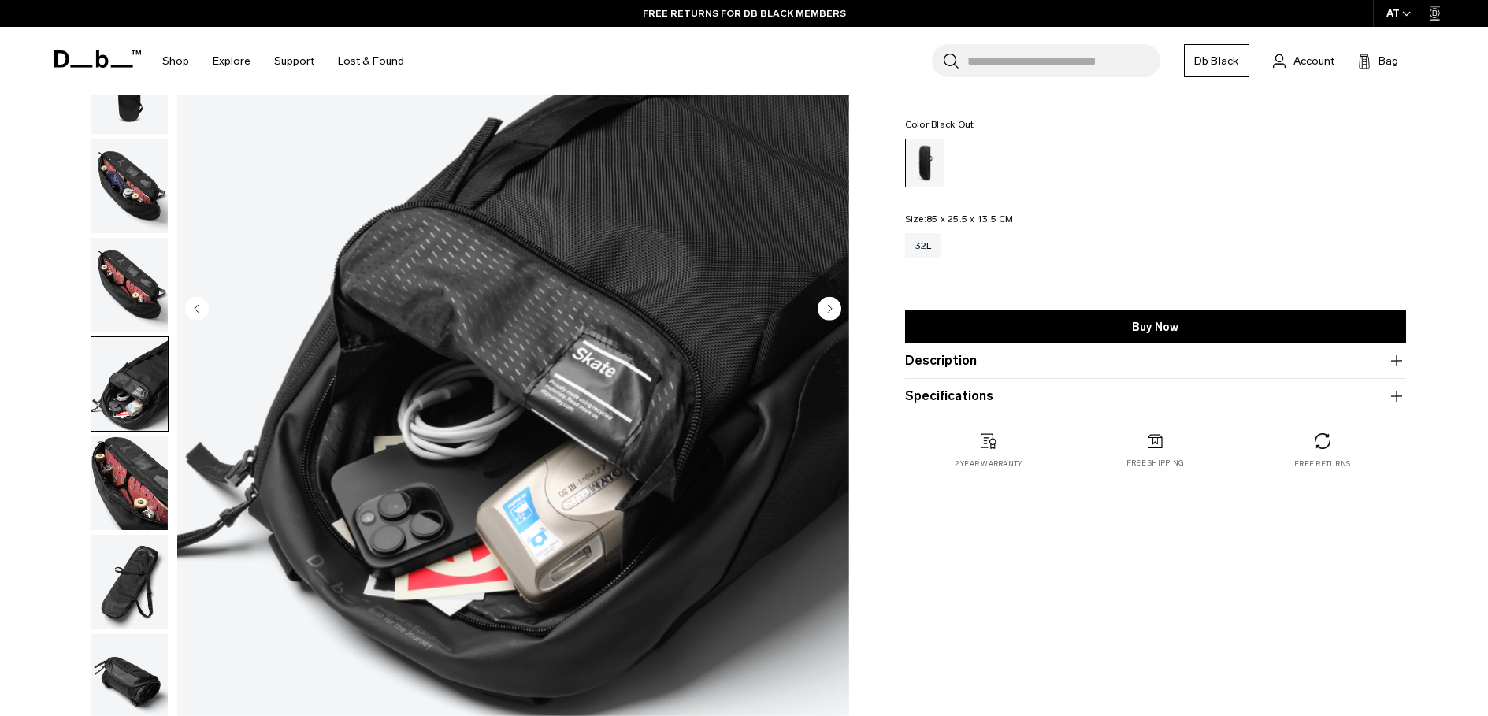
scroll to position [315, 0]
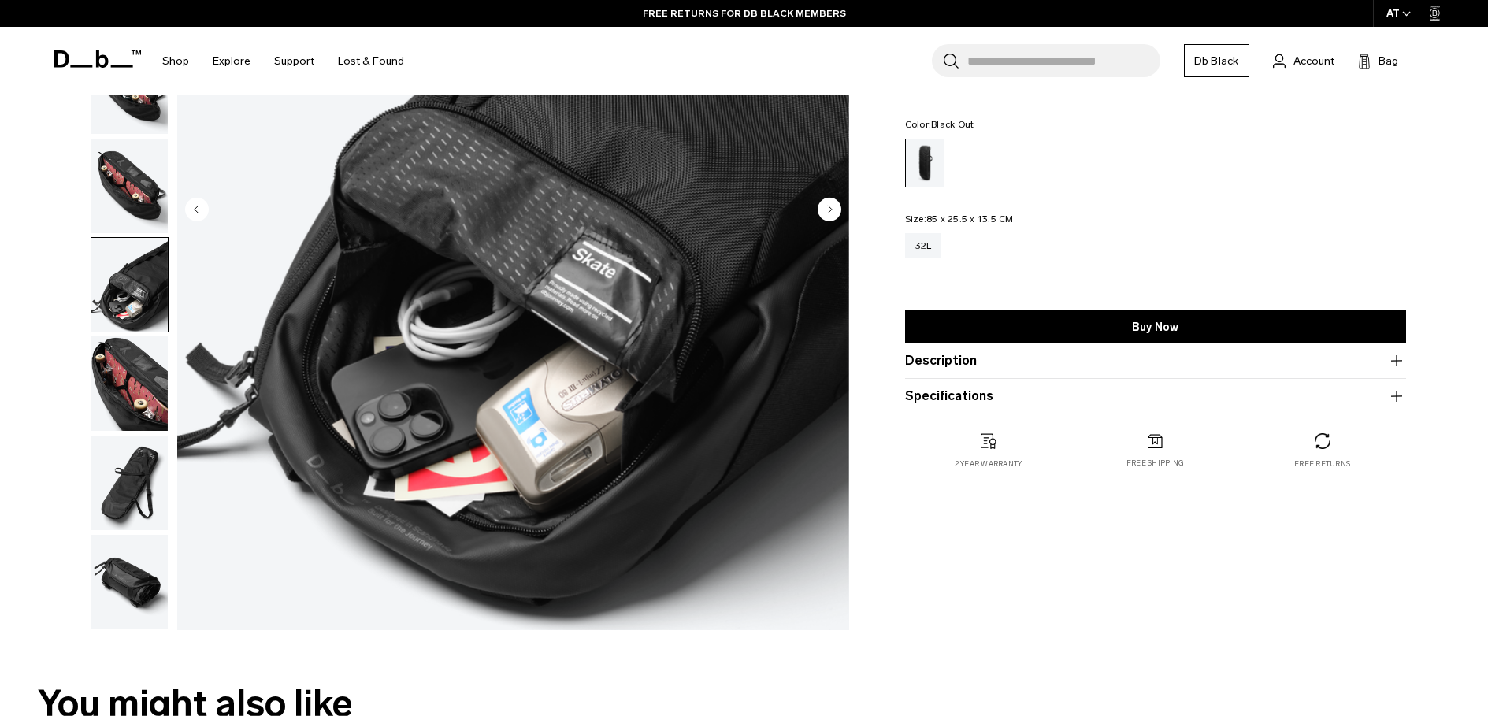
click at [113, 388] on img "button" at bounding box center [129, 383] width 76 height 95
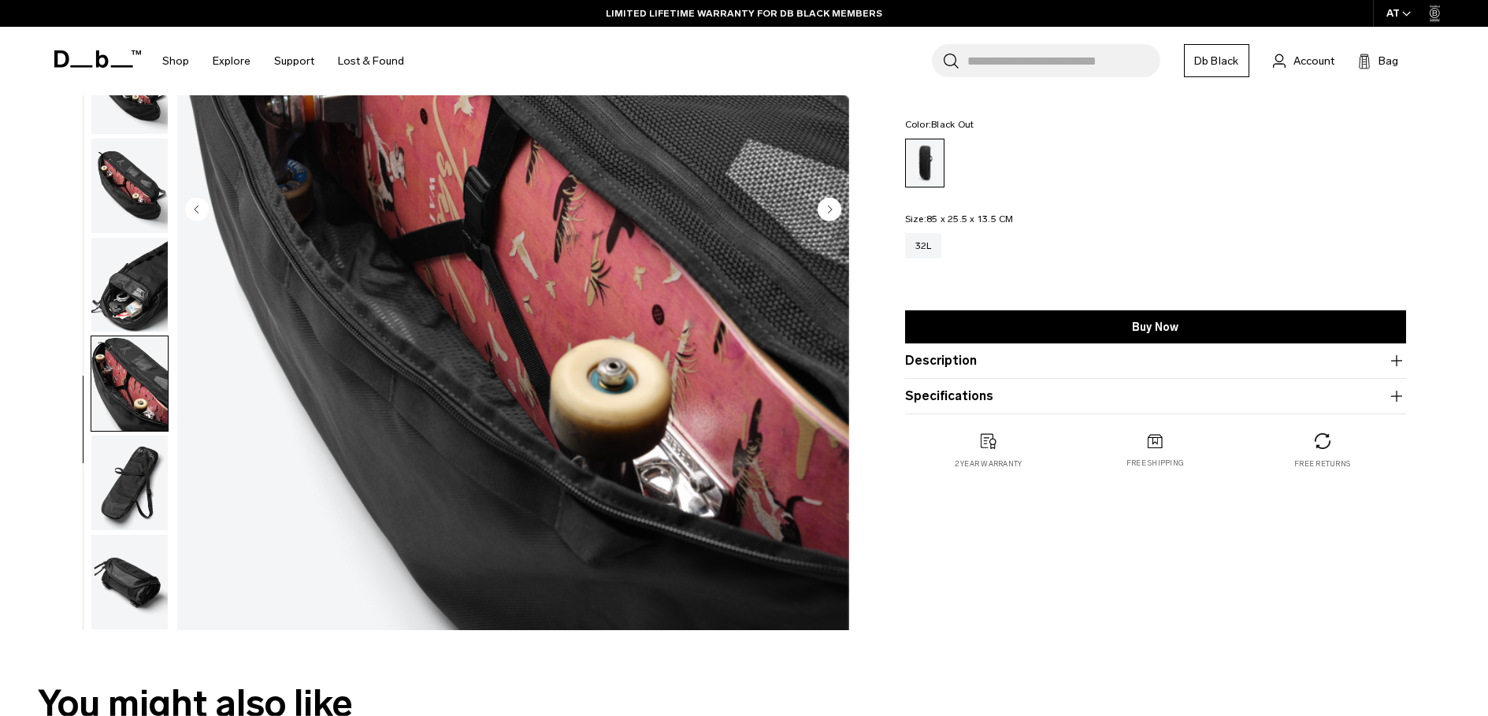
click at [129, 480] on img "button" at bounding box center [129, 483] width 76 height 95
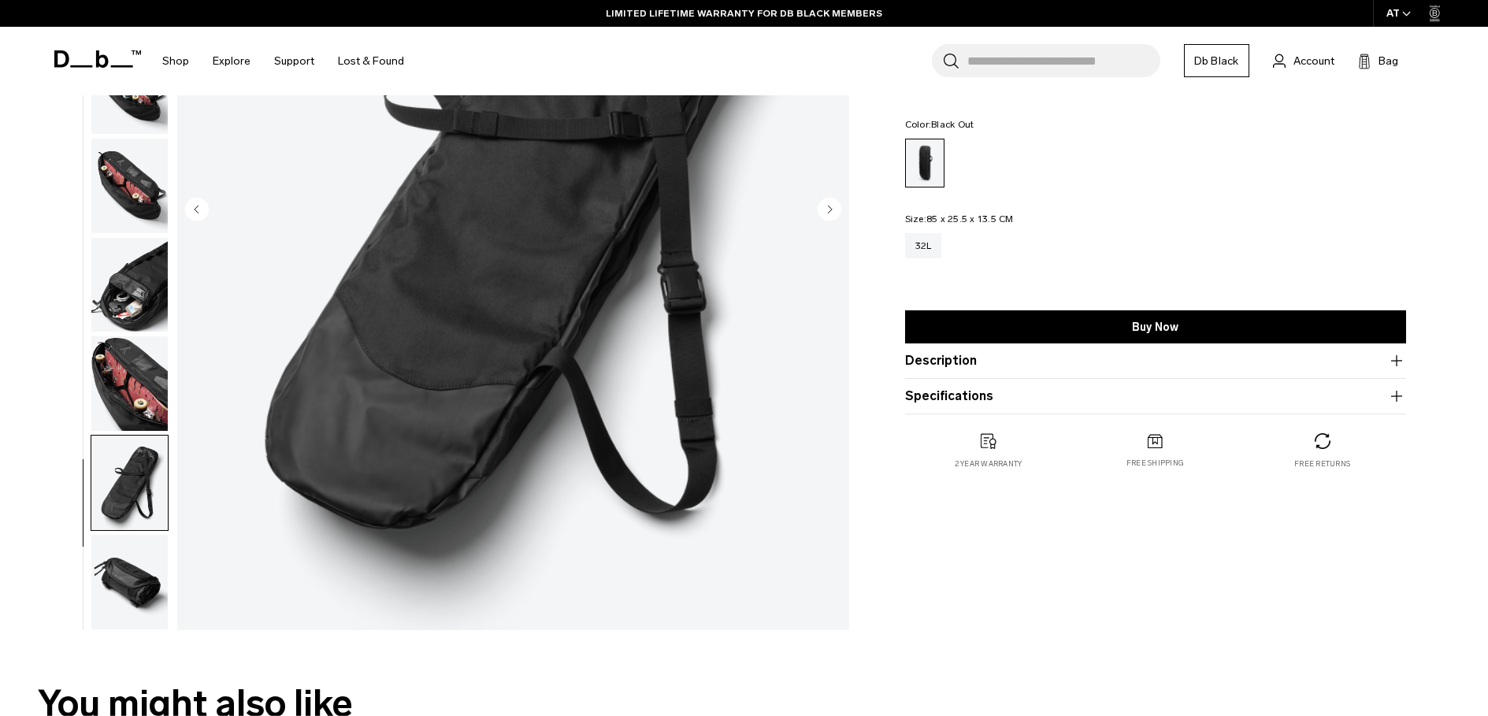
click at [131, 562] on img "button" at bounding box center [129, 582] width 76 height 95
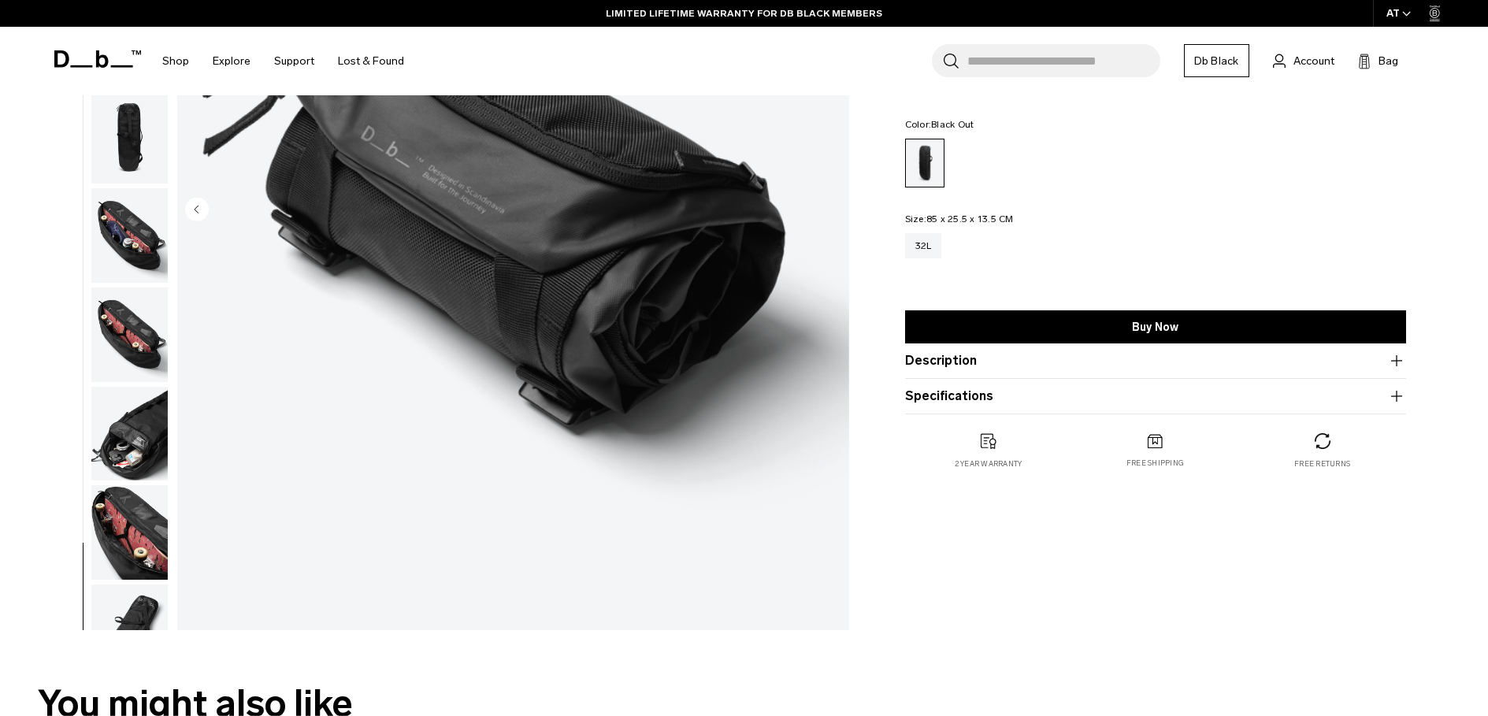
scroll to position [0, 0]
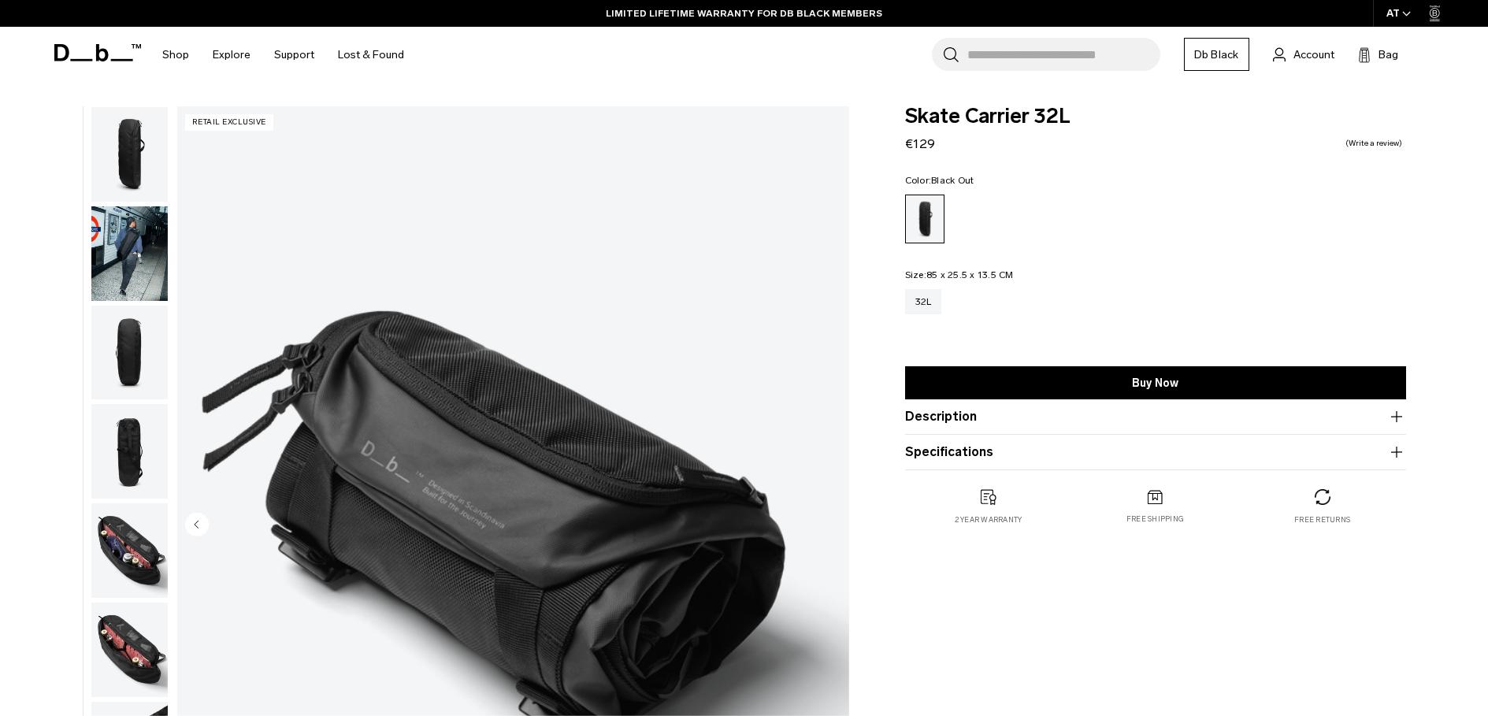
click at [132, 242] on img "button" at bounding box center [129, 253] width 76 height 95
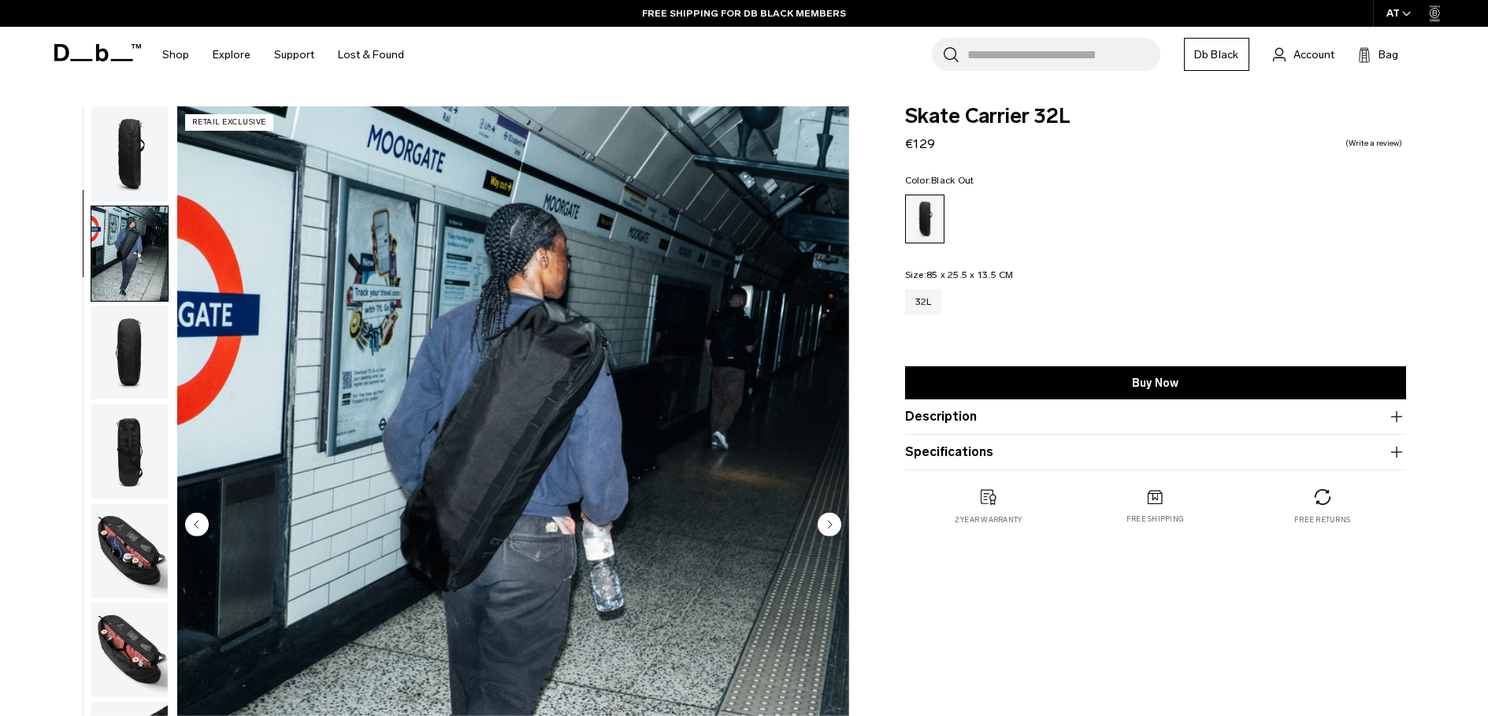
click at [139, 347] on img "button" at bounding box center [129, 353] width 76 height 95
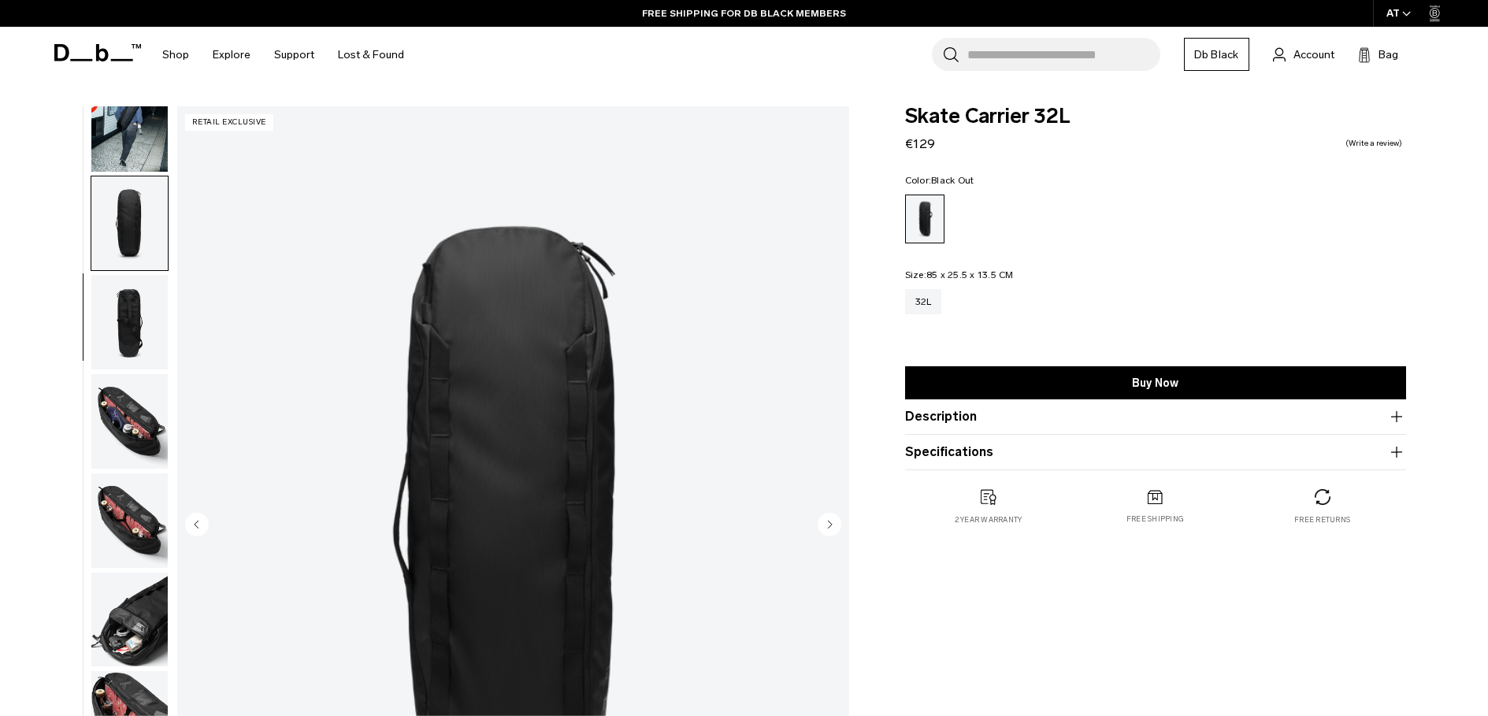
scroll to position [149, 0]
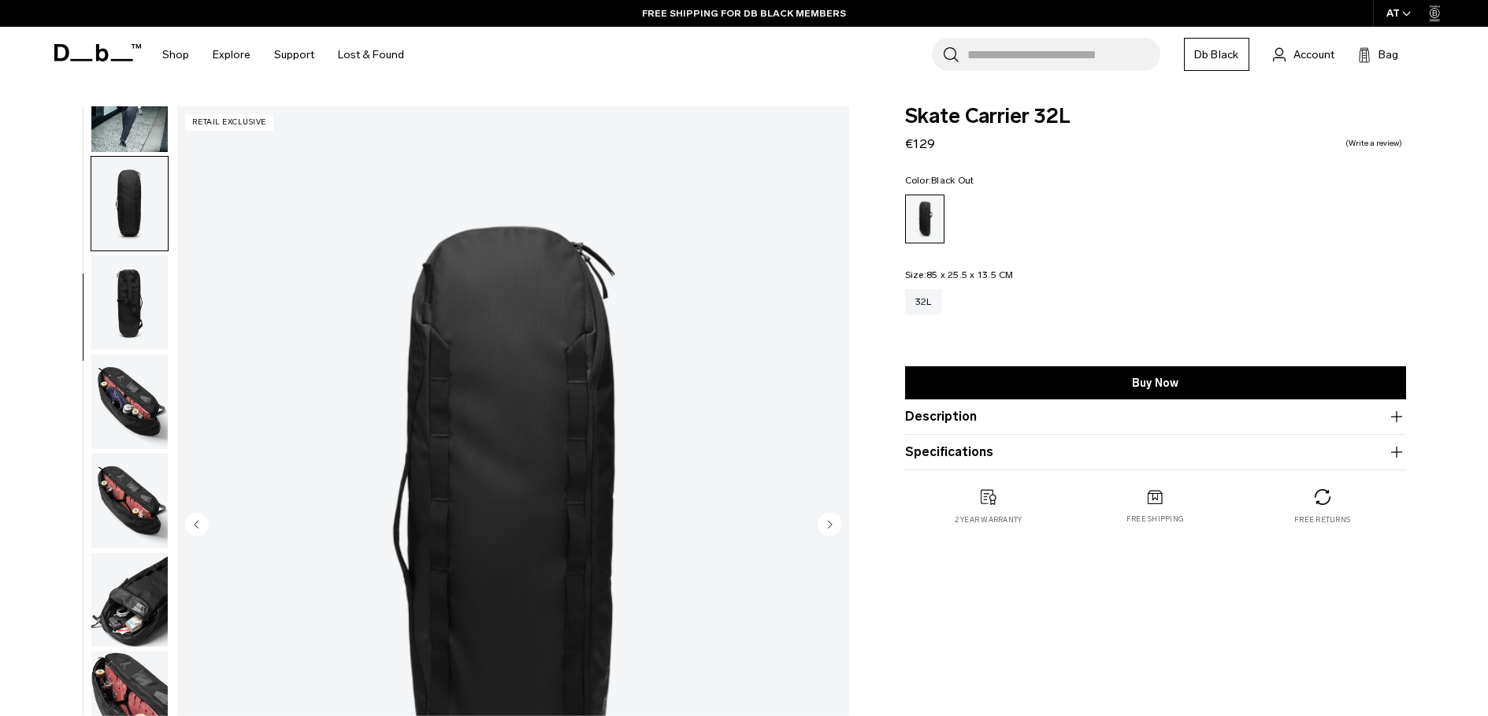
click at [122, 406] on img "button" at bounding box center [129, 401] width 76 height 95
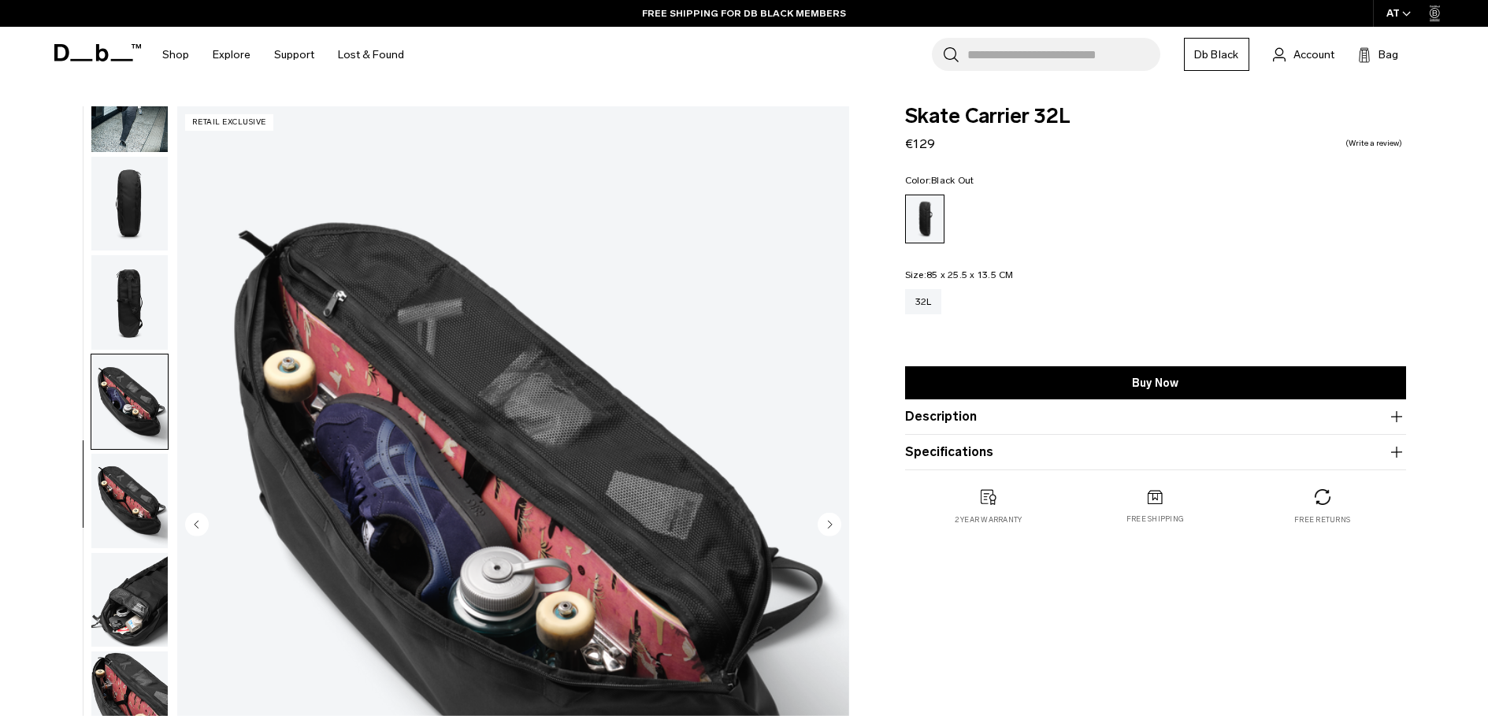
click at [128, 489] on img "button" at bounding box center [129, 501] width 76 height 95
